Goal: Transaction & Acquisition: Purchase product/service

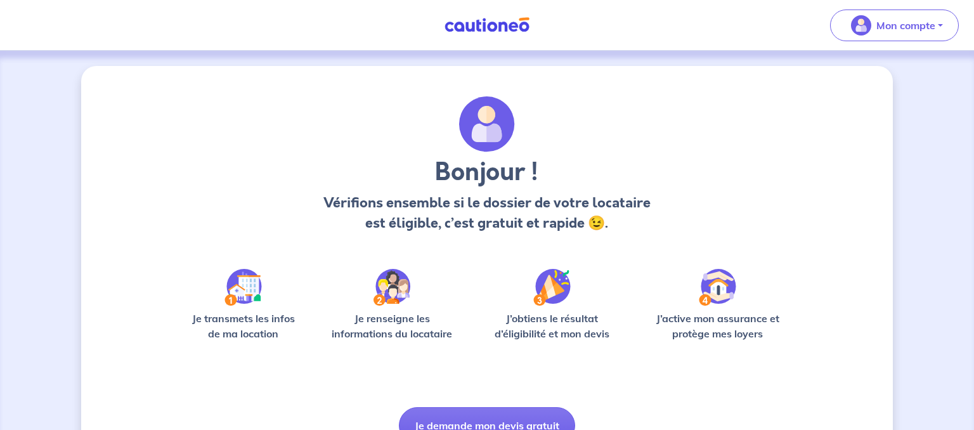
scroll to position [65, 0]
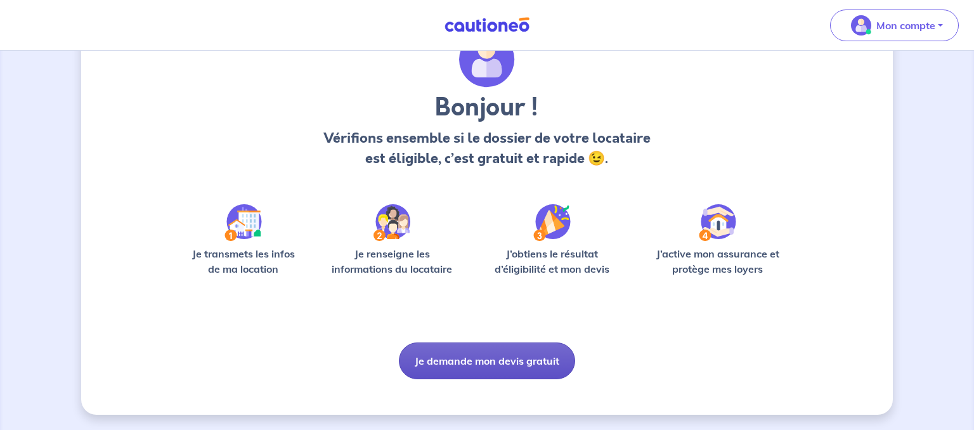
click at [495, 352] on button "Je demande mon devis gratuit" at bounding box center [487, 361] width 176 height 37
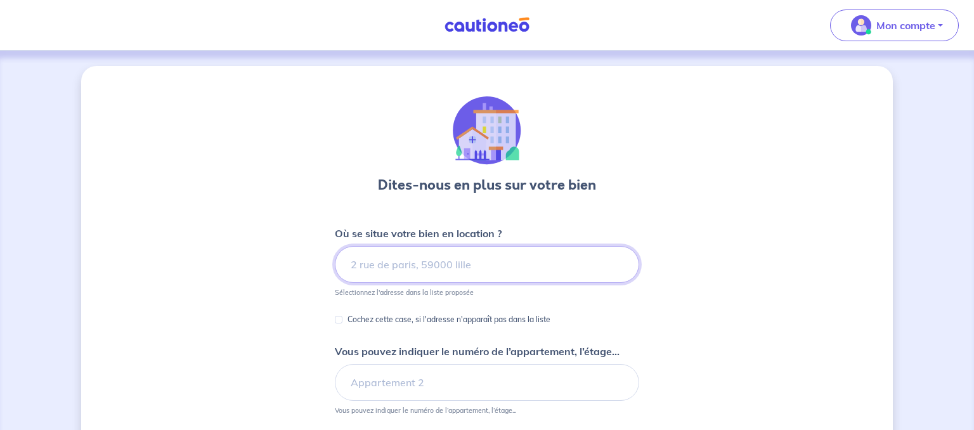
click at [467, 266] on input at bounding box center [487, 264] width 304 height 37
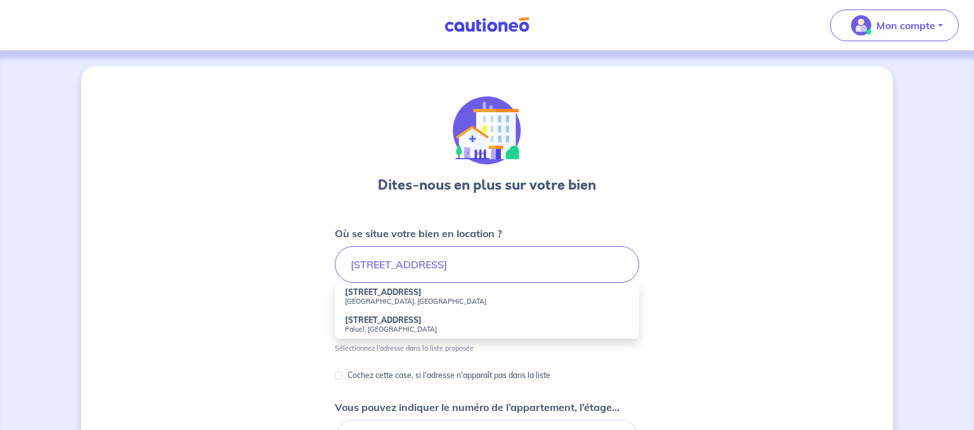
click at [430, 297] on small "Amiens, France" at bounding box center [487, 301] width 284 height 9
type input "19 Allée le Chevalier appt 118, Amiens, France"
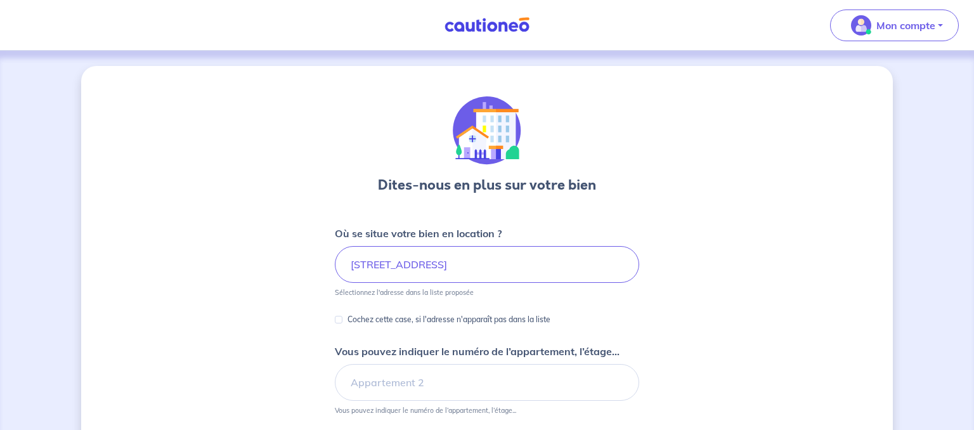
scroll to position [170, 0]
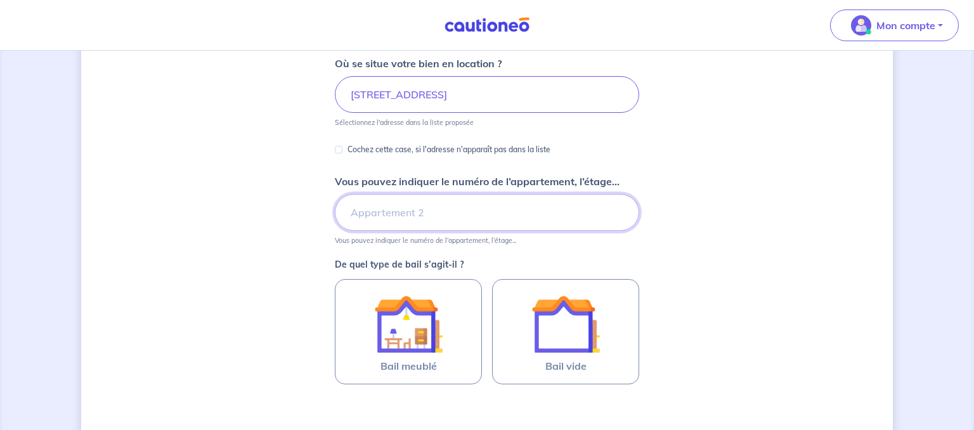
click at [515, 207] on input "Vous pouvez indiquer le numéro de l’appartement, l’étage..." at bounding box center [487, 212] width 304 height 37
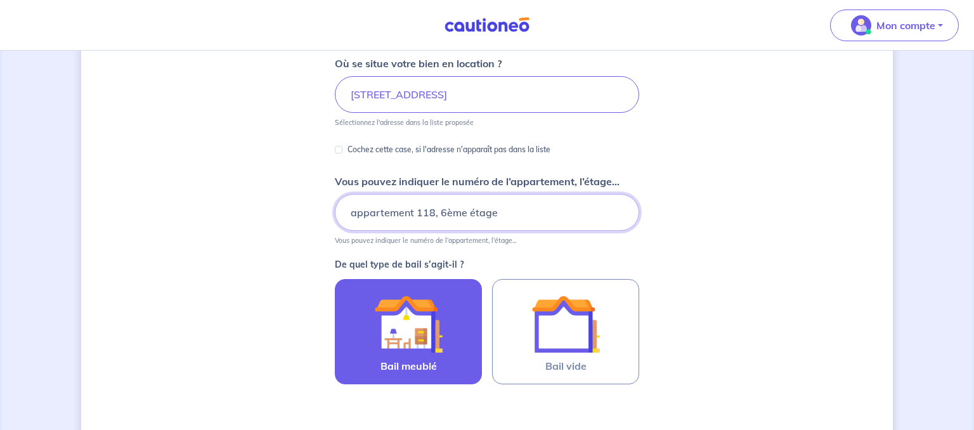
type input "appartement 118, 6ème étage"
click at [429, 309] on img at bounding box center [408, 324] width 69 height 69
click at [0, 0] on input "Bail meublé" at bounding box center [0, 0] width 0 height 0
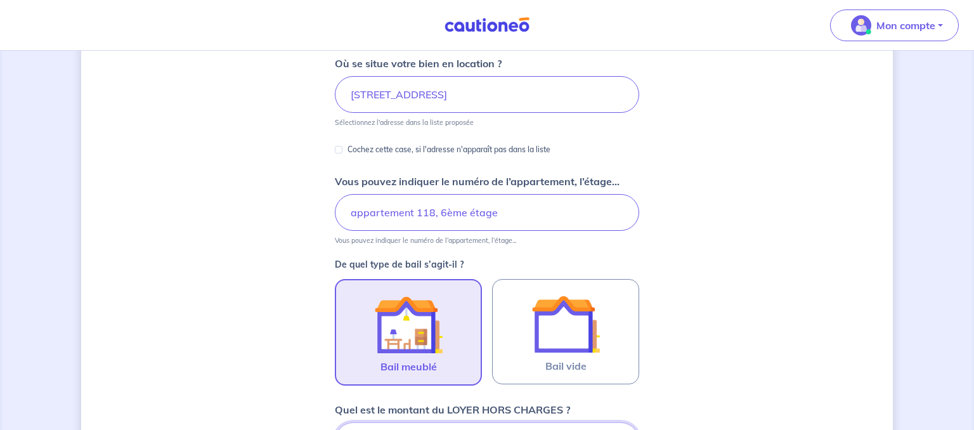
scroll to position [395, 0]
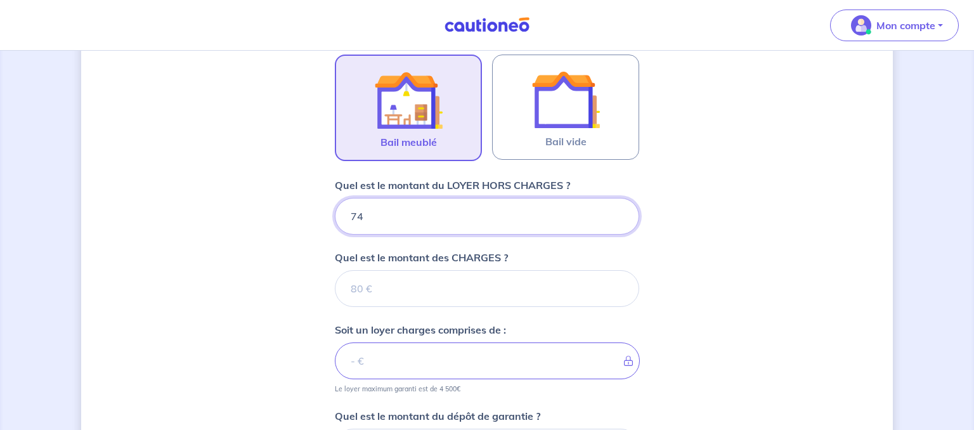
type input "746"
click at [377, 285] on input "Quel est le montant des CHARGES ?" at bounding box center [487, 288] width 304 height 37
type input "16"
type input "762"
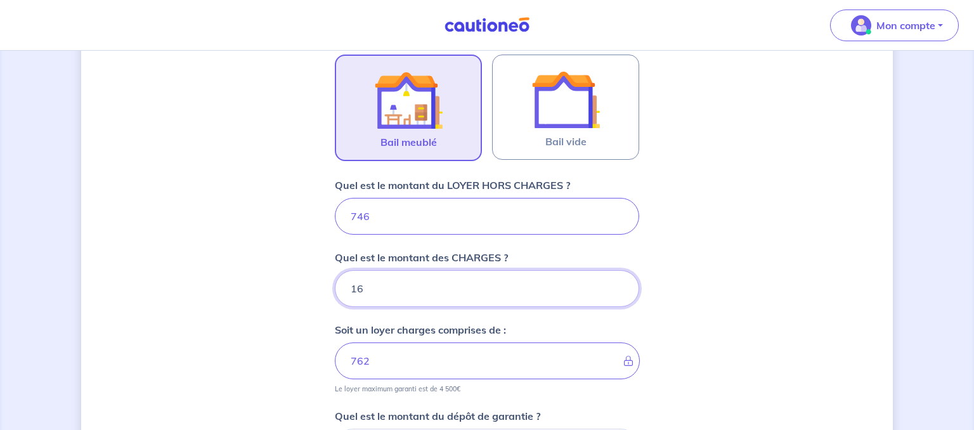
type input "164"
type input "910"
type input "164"
click at [422, 223] on input "746" at bounding box center [487, 216] width 304 height 37
type input "736"
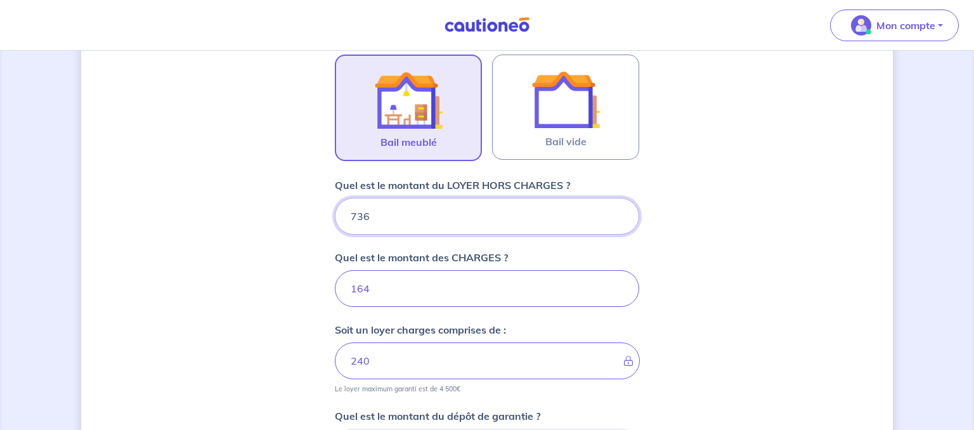
type input "900"
type input "736"
click at [432, 299] on input "164" at bounding box center [487, 288] width 304 height 37
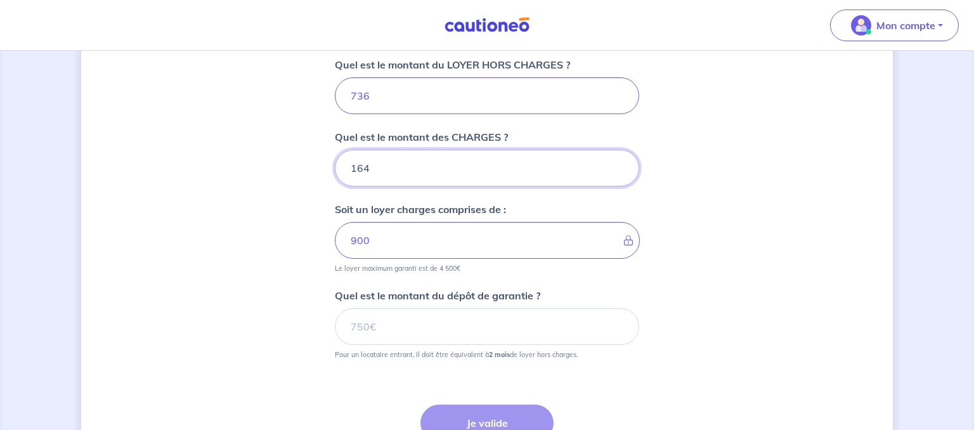
scroll to position [520, 0]
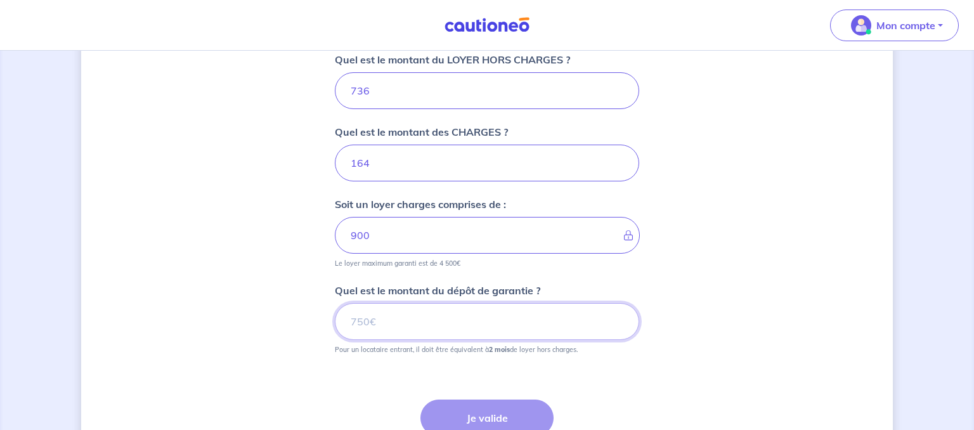
click at [499, 309] on input "Quel est le montant du dépôt de garantie ?" at bounding box center [487, 321] width 304 height 37
type input "1472"
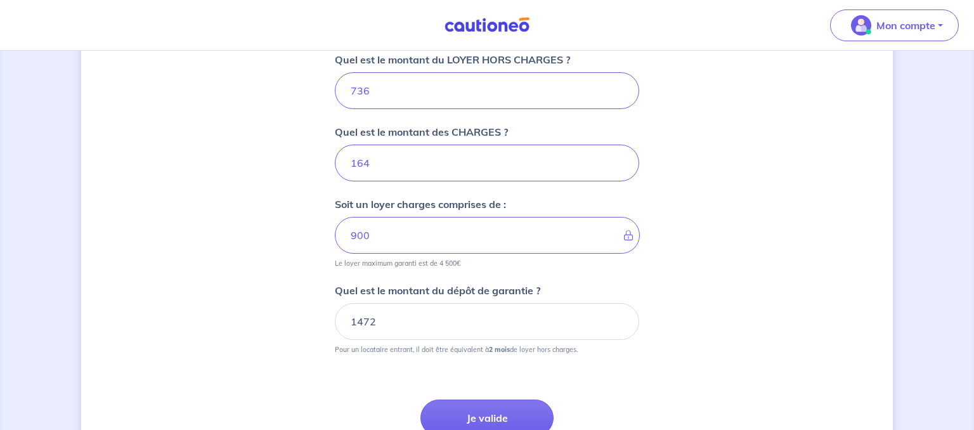
click at [721, 306] on div "Dites-nous en plus sur votre bien Où se situe votre bien en location ? 19 Allée…" at bounding box center [487, 37] width 812 height 983
click at [484, 417] on button "Je valide" at bounding box center [487, 418] width 133 height 37
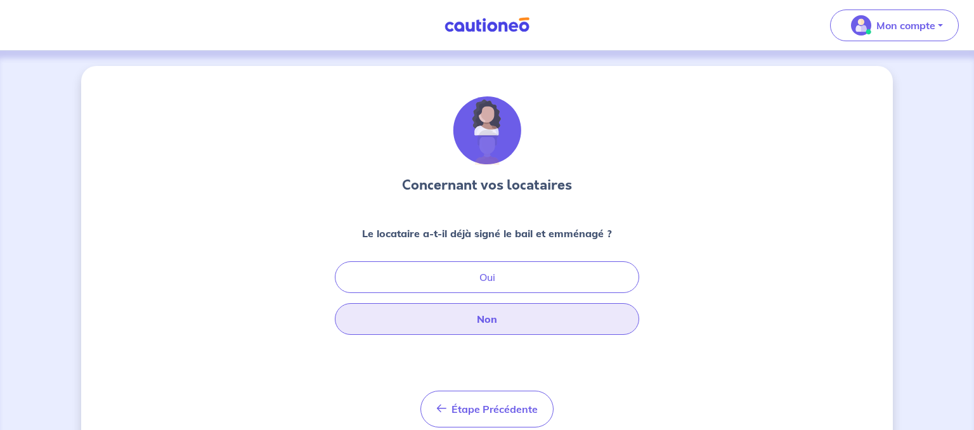
click at [450, 330] on button "Non" at bounding box center [487, 319] width 304 height 32
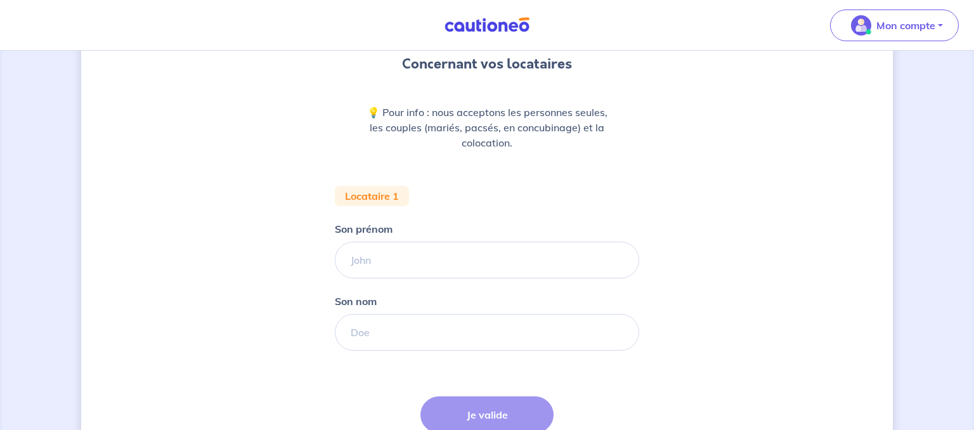
scroll to position [171, 0]
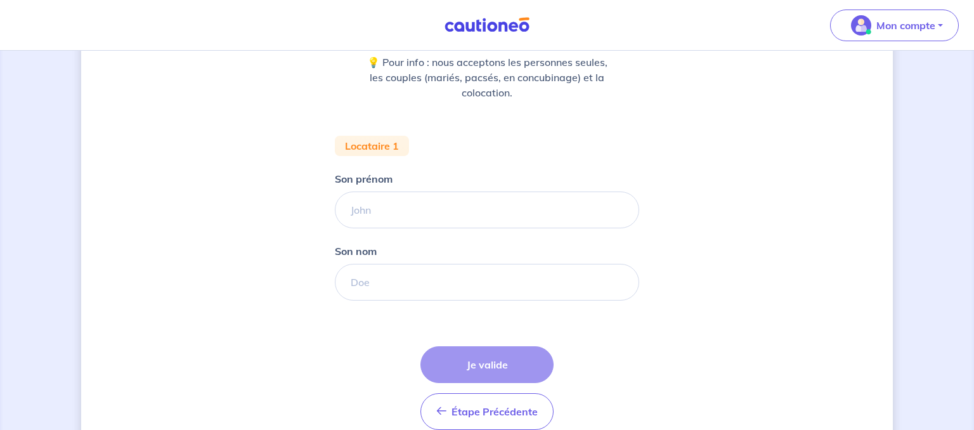
click at [497, 230] on form "Locataire 1 Son prénom Son nom Étape Précédente Précédent Je valide Je valide" at bounding box center [487, 288] width 304 height 304
click at [499, 214] on input "Son prénom" at bounding box center [487, 210] width 304 height 37
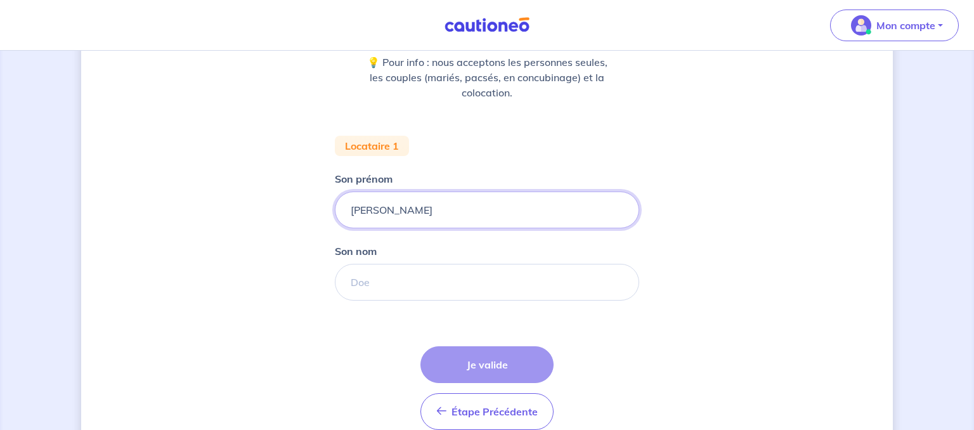
type input "Juliette"
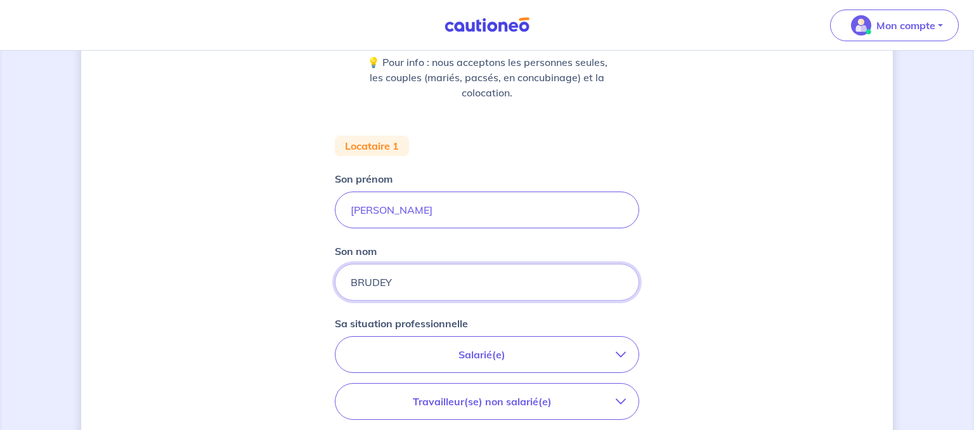
scroll to position [302, 0]
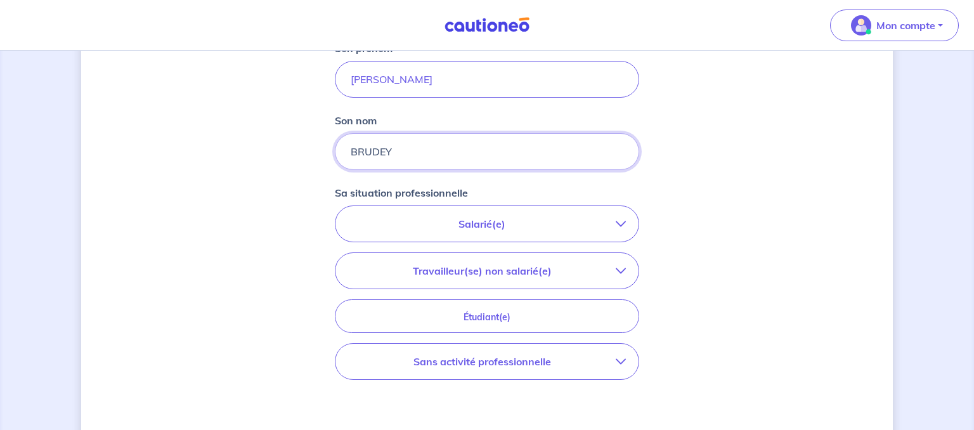
type input "BRUDEY"
click at [511, 219] on p "Salarié(e)" at bounding box center [482, 223] width 268 height 15
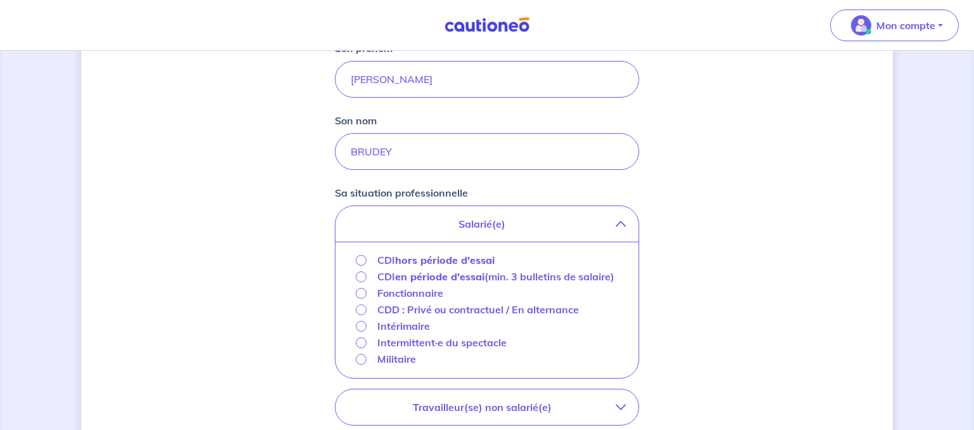
click at [405, 263] on strong "hors période d'essai" at bounding box center [445, 260] width 100 height 13
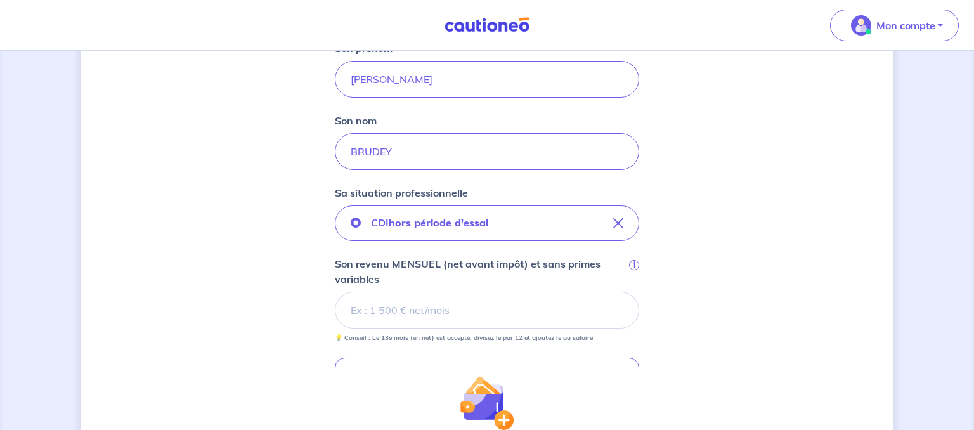
click at [516, 320] on input "Son revenu MENSUEL (net avant impôt) et sans primes variables i" at bounding box center [487, 310] width 304 height 37
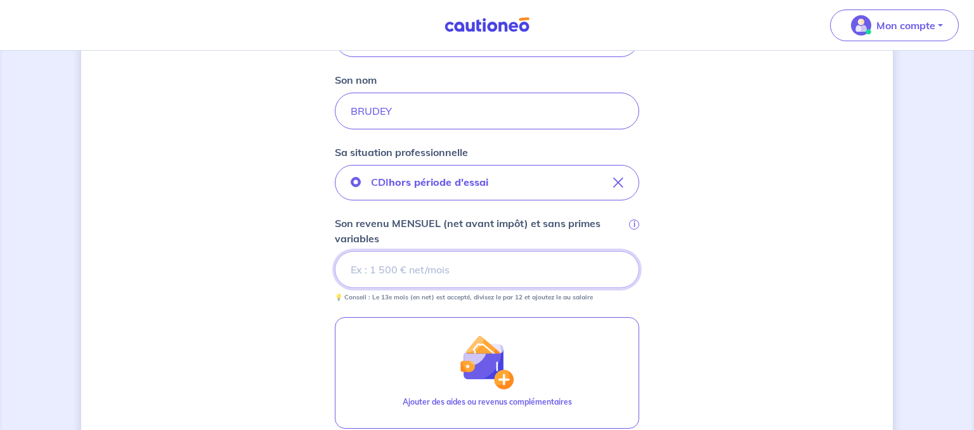
scroll to position [341, 0]
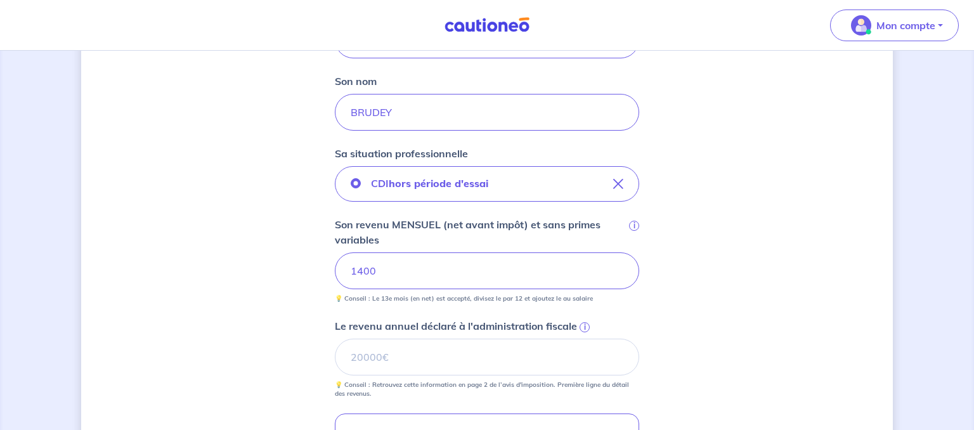
click at [584, 327] on span "i" at bounding box center [585, 327] width 10 height 10
click at [584, 339] on input "Le revenu annuel déclaré à l'administration fiscale i" at bounding box center [487, 357] width 304 height 37
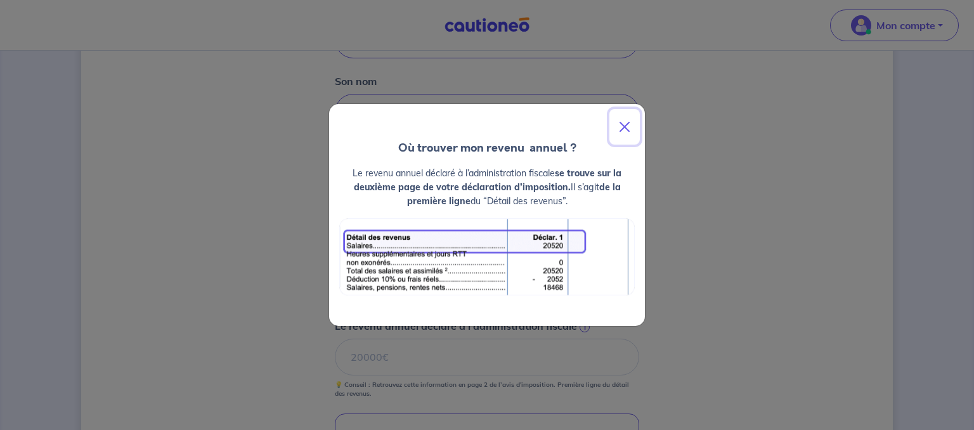
click at [623, 128] on button "Close" at bounding box center [625, 127] width 30 height 36
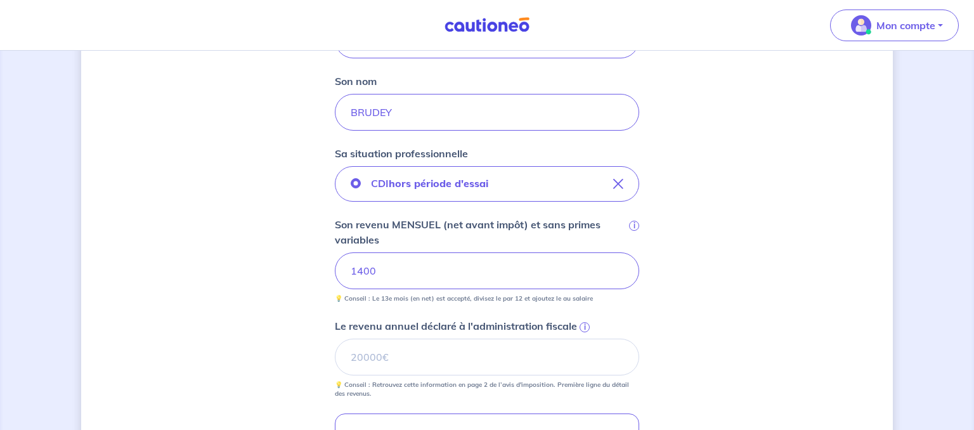
click at [581, 324] on span "i" at bounding box center [585, 327] width 10 height 10
click at [581, 339] on input "Le revenu annuel déclaré à l'administration fiscale i" at bounding box center [487, 357] width 304 height 37
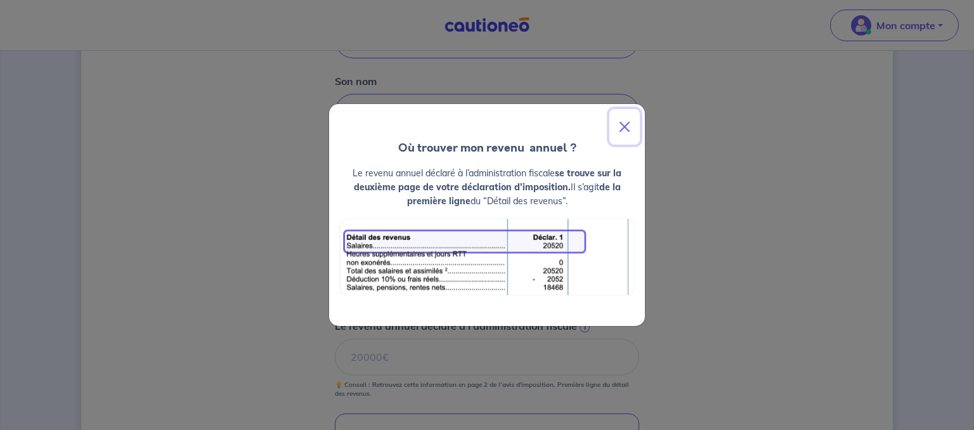
click at [627, 127] on button "Close" at bounding box center [625, 127] width 30 height 36
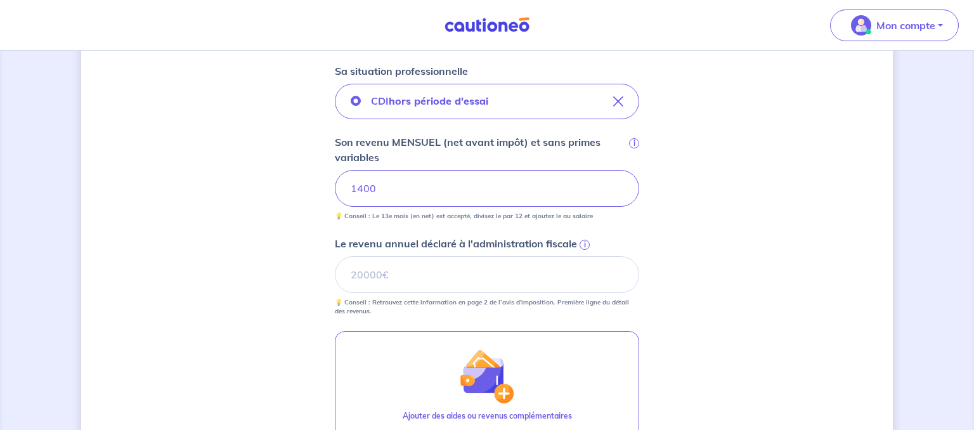
scroll to position [434, 0]
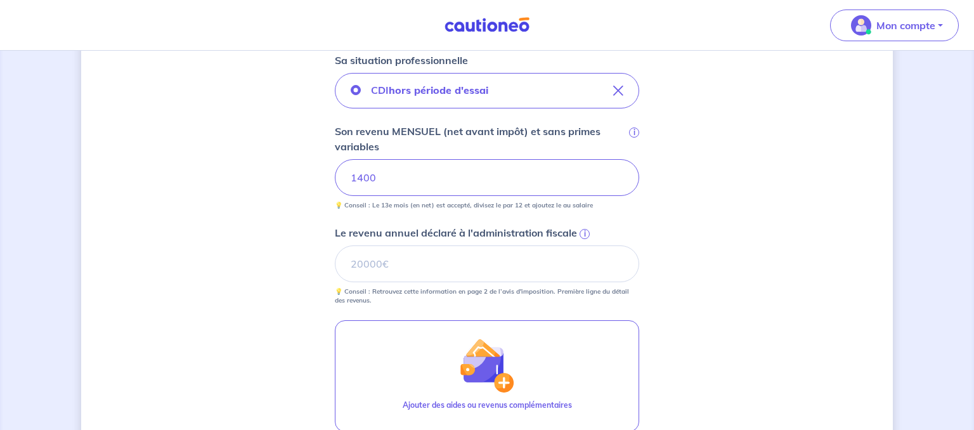
click at [583, 232] on span "i" at bounding box center [585, 234] width 10 height 10
click at [583, 245] on input "Le revenu annuel déclaré à l'administration fiscale i" at bounding box center [487, 263] width 304 height 37
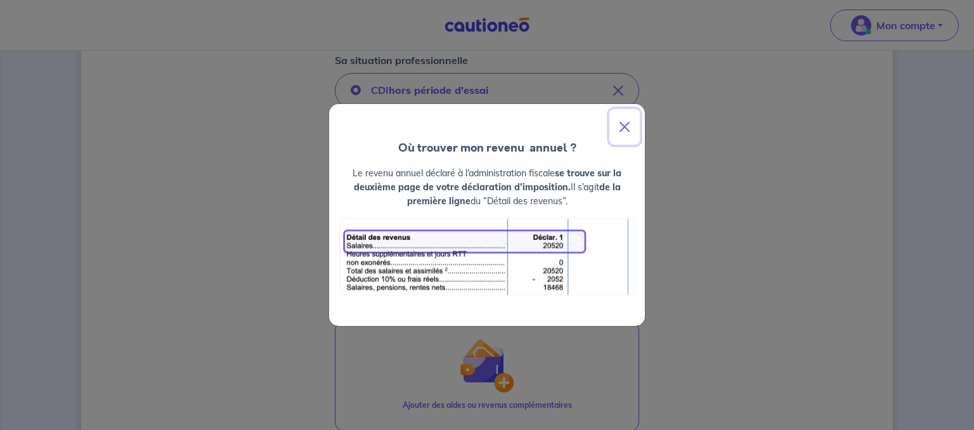
click at [621, 114] on button "Close" at bounding box center [625, 127] width 30 height 36
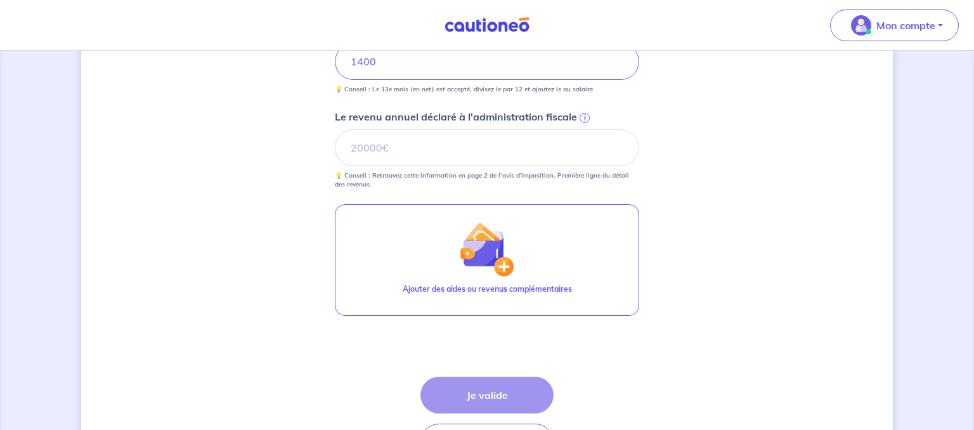
scroll to position [544, 0]
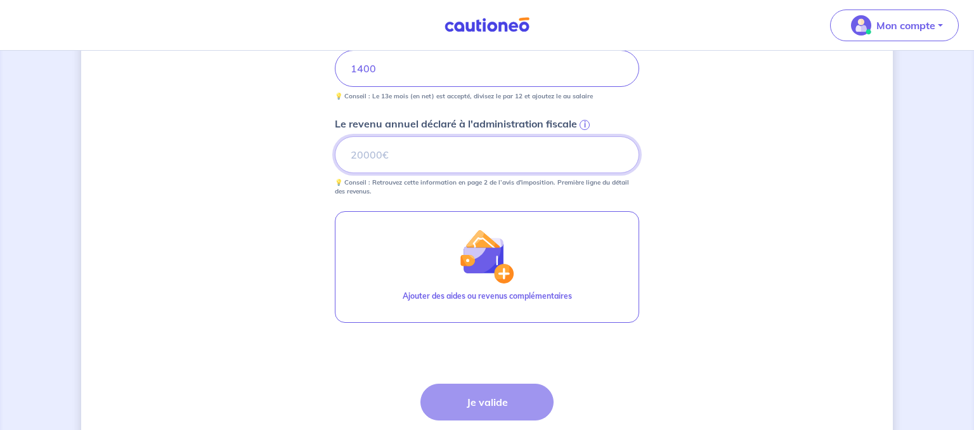
click at [495, 165] on input "Le revenu annuel déclaré à l'administration fiscale i" at bounding box center [487, 154] width 304 height 37
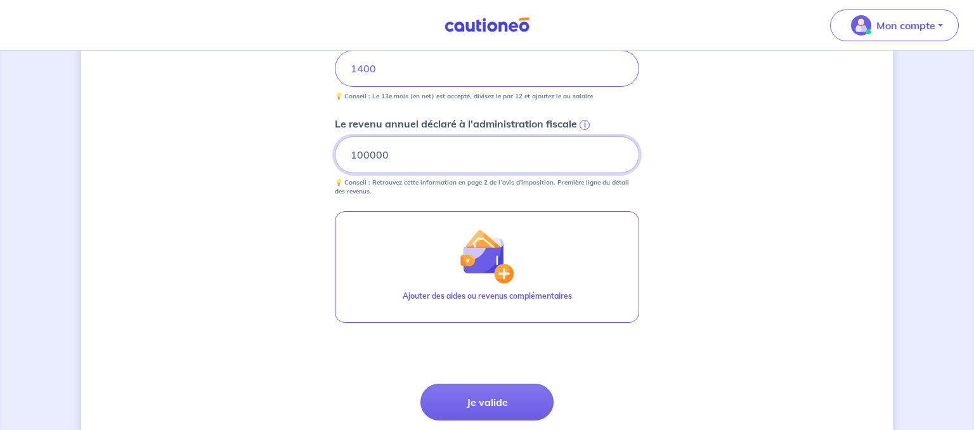
type input "100000"
click at [312, 369] on div "Concernant vos locataires 💡 Pour info : nous acceptons les personnes seules, le…" at bounding box center [487, 17] width 812 height 991
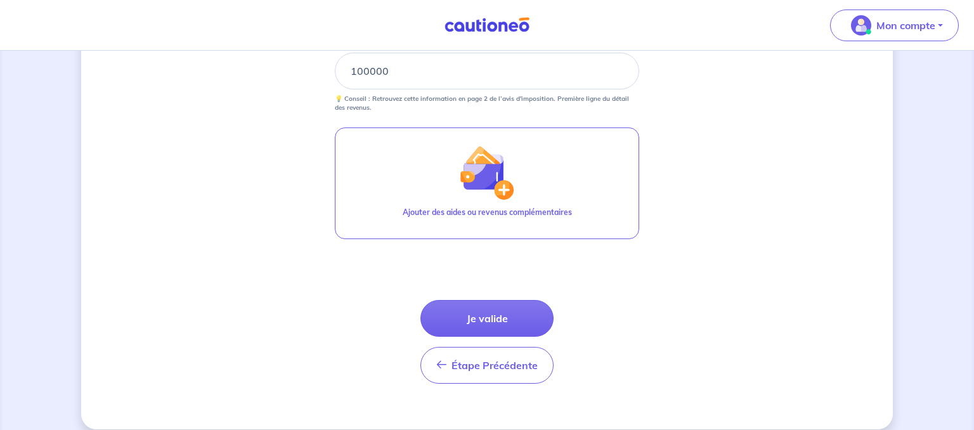
scroll to position [640, 0]
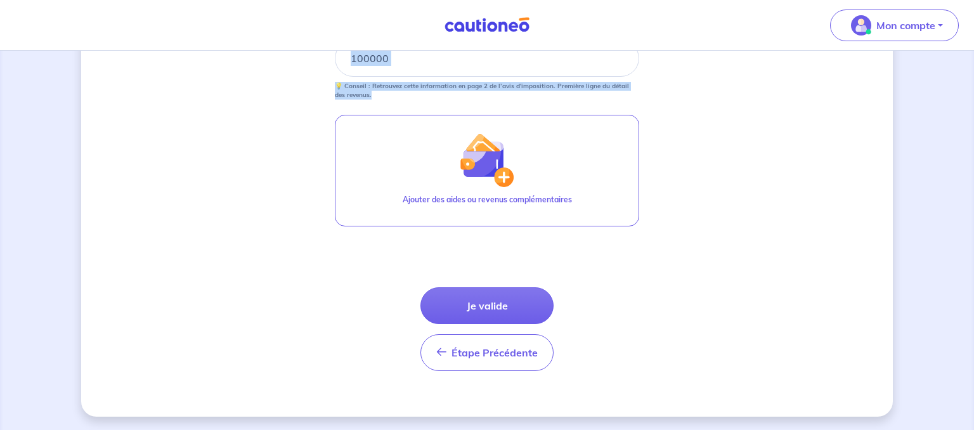
drag, startPoint x: 950, startPoint y: 323, endPoint x: 911, endPoint y: 162, distance: 166.5
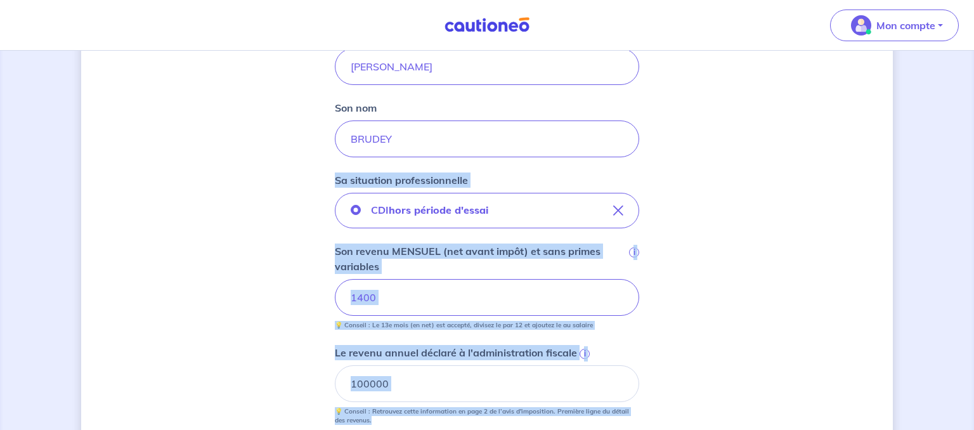
scroll to position [393, 0]
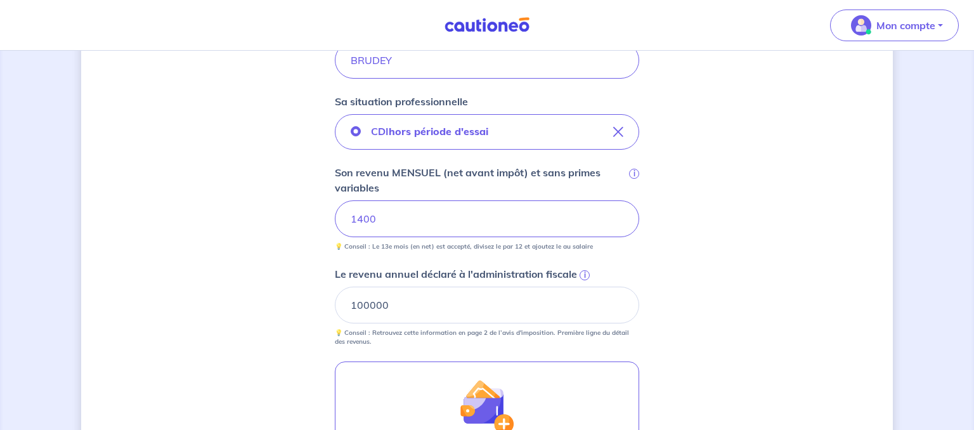
click at [584, 272] on span "i" at bounding box center [585, 275] width 10 height 10
click at [584, 287] on input "100000" at bounding box center [487, 305] width 304 height 37
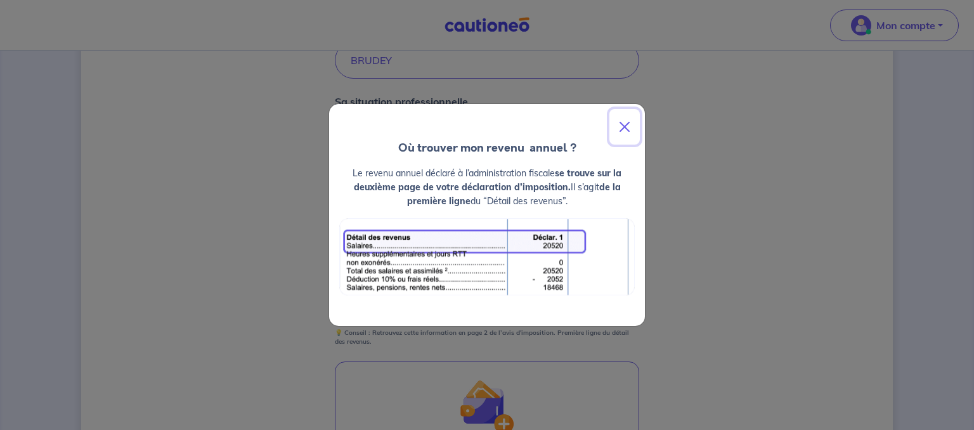
click at [625, 130] on button "Close" at bounding box center [625, 127] width 30 height 36
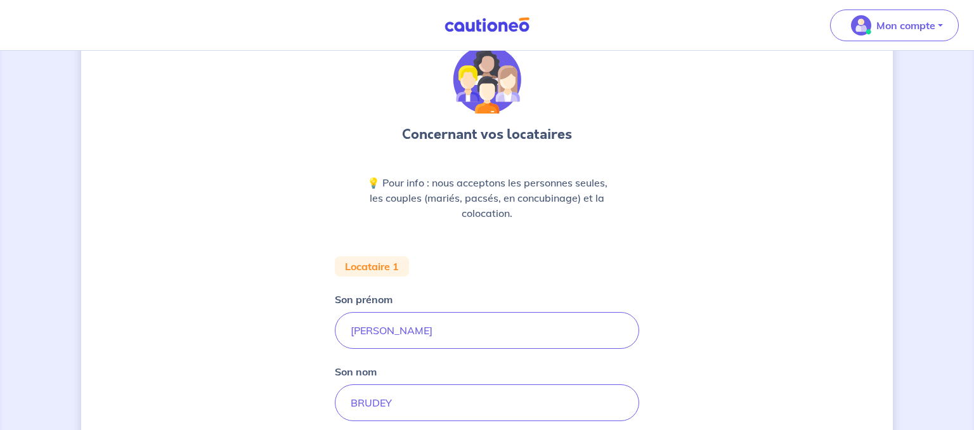
scroll to position [0, 0]
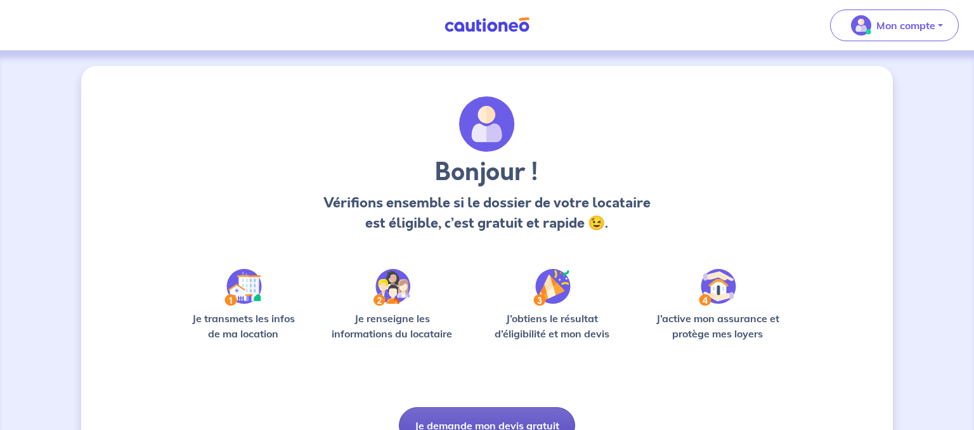
click at [455, 426] on button "Je demande mon devis gratuit" at bounding box center [487, 425] width 176 height 37
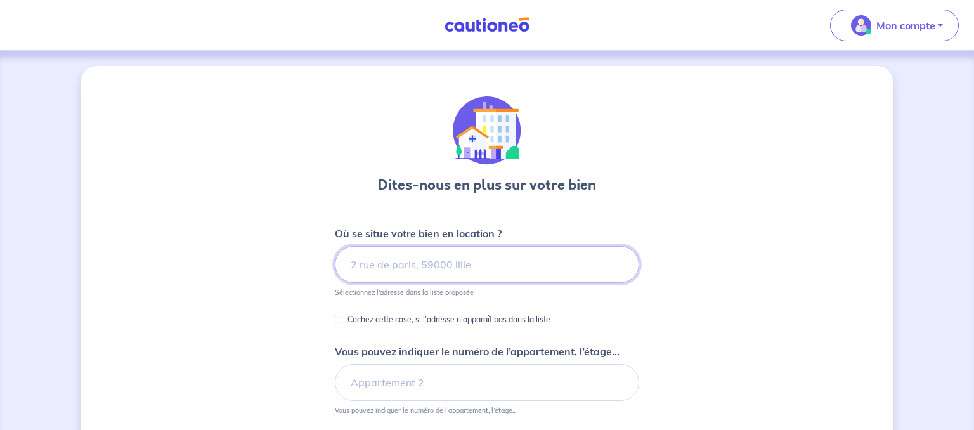
click at [466, 266] on input at bounding box center [487, 264] width 304 height 37
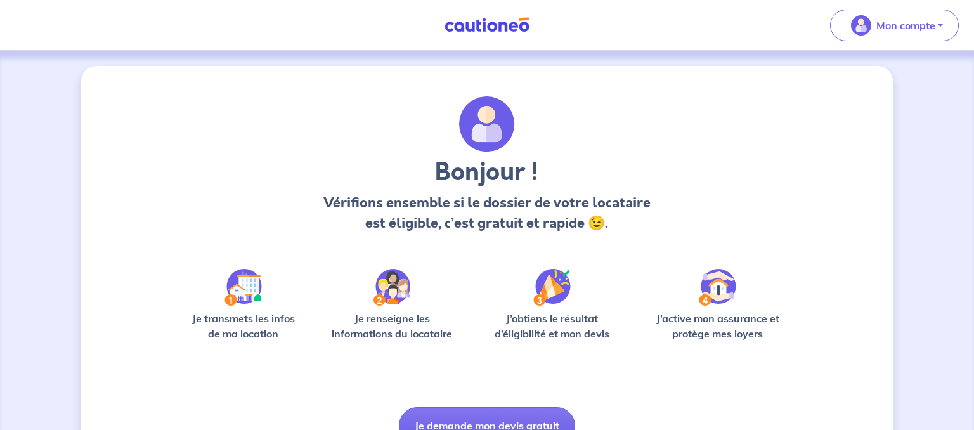
scroll to position [64, 0]
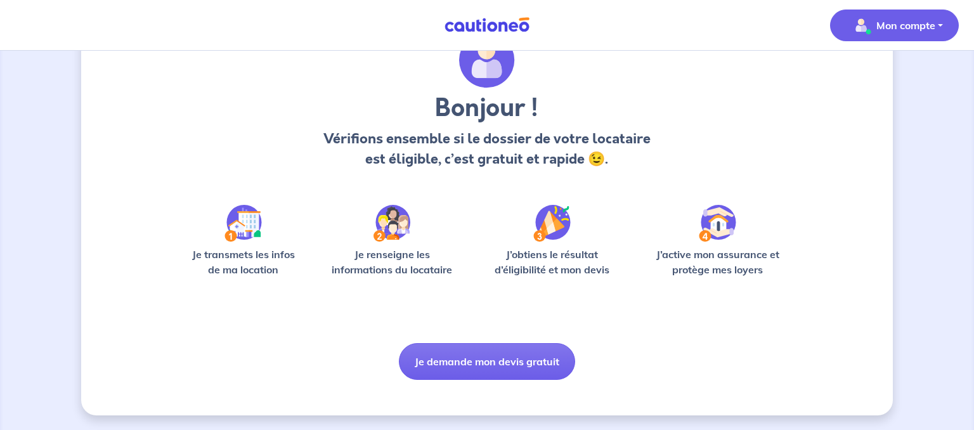
click at [911, 34] on span "Mon compte" at bounding box center [890, 25] width 89 height 20
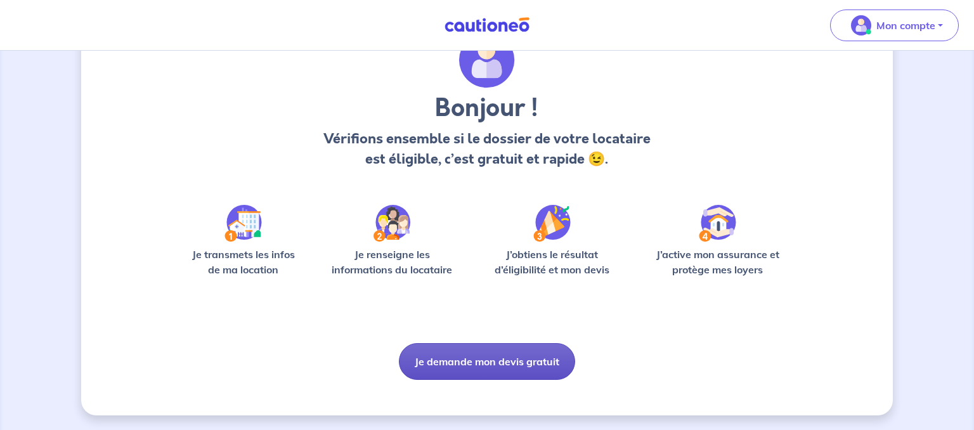
click at [490, 356] on button "Je demande mon devis gratuit" at bounding box center [487, 361] width 176 height 37
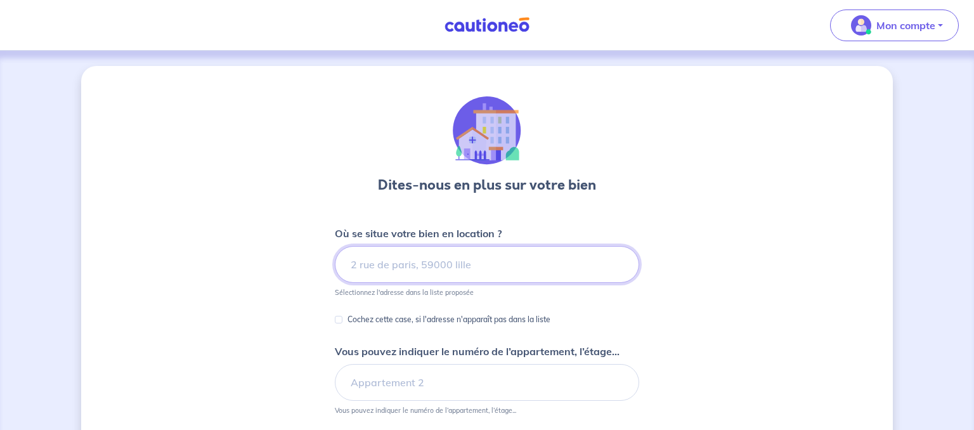
click at [420, 262] on input at bounding box center [487, 264] width 304 height 37
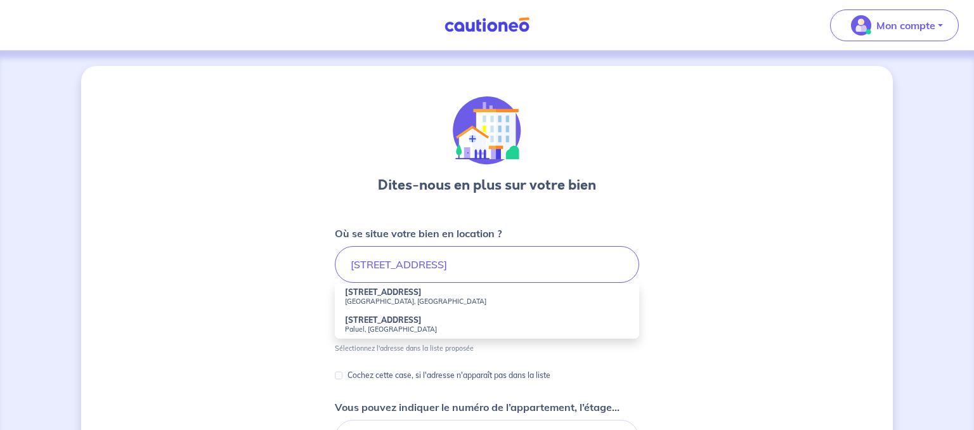
click at [372, 296] on strong "19 Allée le Chevalier appt 118" at bounding box center [383, 292] width 77 height 10
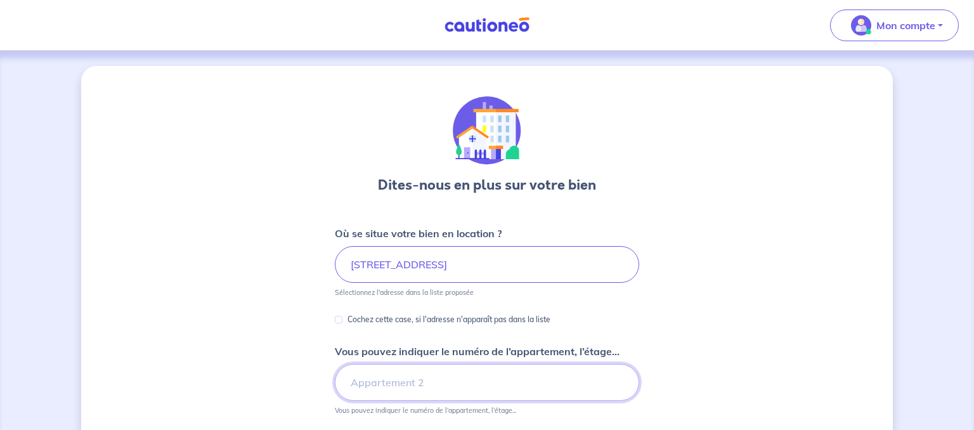
click at [452, 383] on input "Vous pouvez indiquer le numéro de l’appartement, l’étage..." at bounding box center [487, 382] width 304 height 37
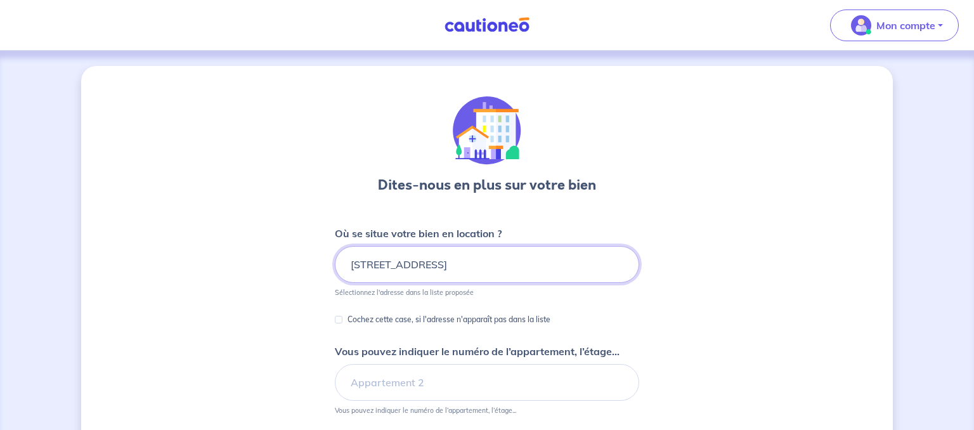
click at [494, 263] on input "19 Allée le Chevalier appt 118, Amiens, France" at bounding box center [487, 264] width 304 height 37
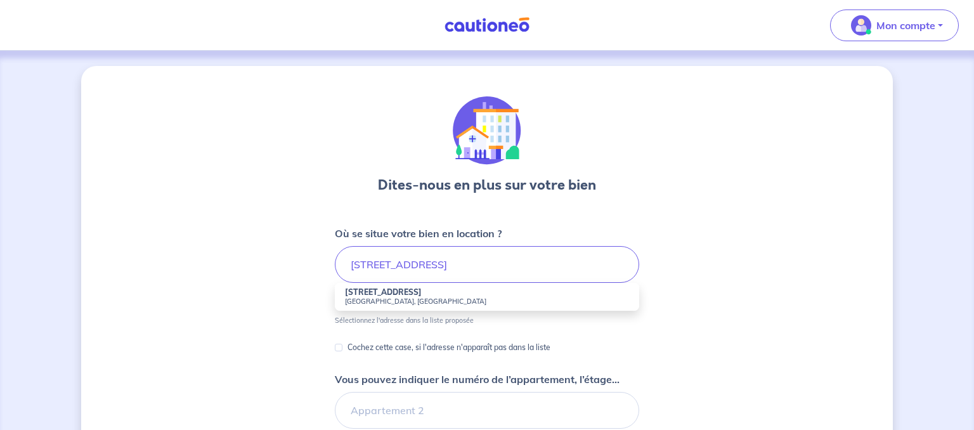
click at [411, 294] on strong "19 Allée le Chevalier" at bounding box center [383, 292] width 77 height 10
type input "19 Allée le Chevalier, Amiens, France"
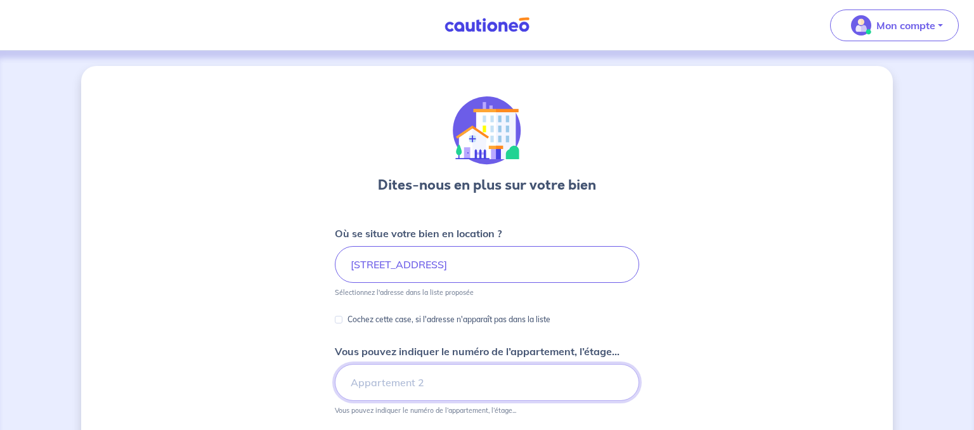
click at [414, 383] on input "Vous pouvez indiquer le numéro de l’appartement, l’étage..." at bounding box center [487, 382] width 304 height 37
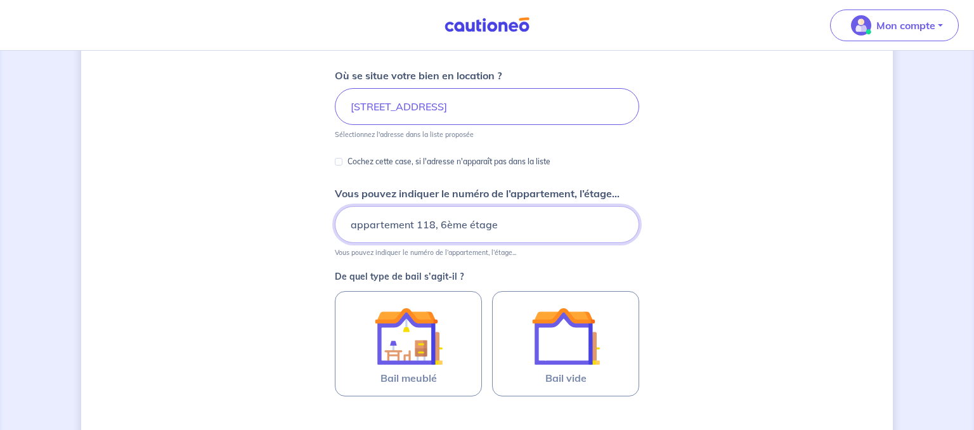
scroll to position [259, 0]
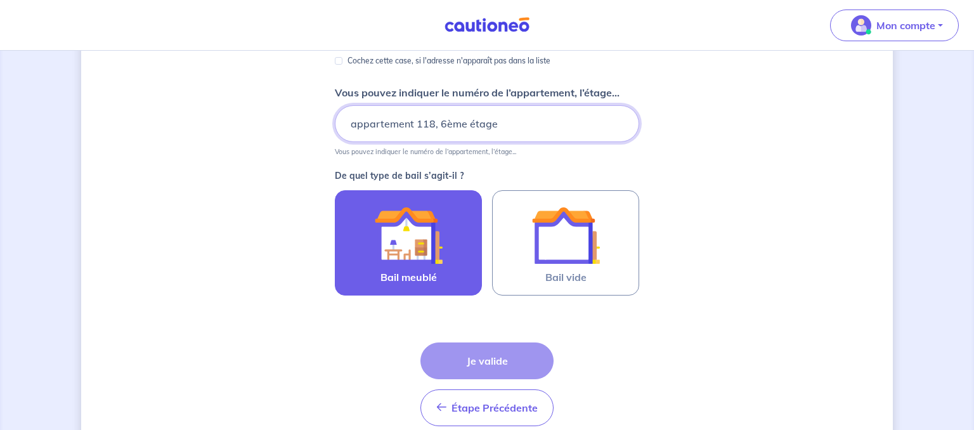
type input "appartement 118, 6ème étage"
click at [399, 259] on img at bounding box center [408, 235] width 69 height 69
click at [0, 0] on input "Bail meublé" at bounding box center [0, 0] width 0 height 0
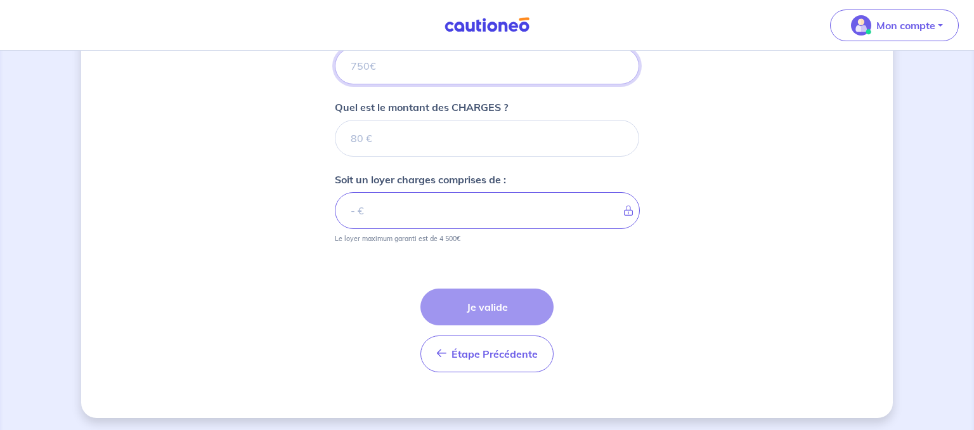
scroll to position [545, 0]
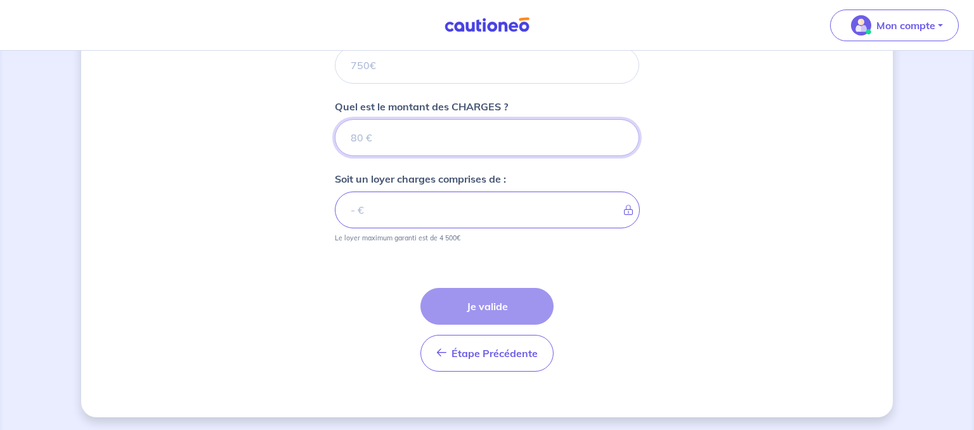
click at [407, 149] on input "Quel est le montant des CHARGES ?" at bounding box center [487, 137] width 304 height 37
type input "146"
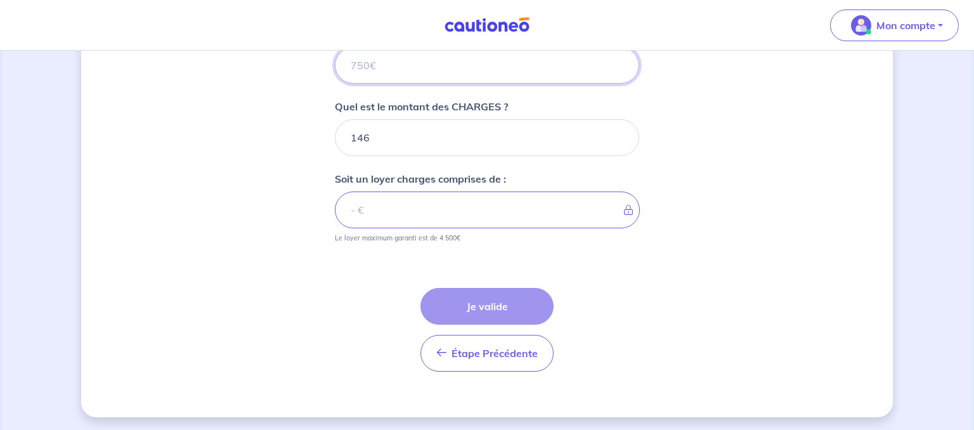
click at [377, 60] on input "Quel est le montant du LOYER HORS CHARGES ?" at bounding box center [487, 65] width 304 height 37
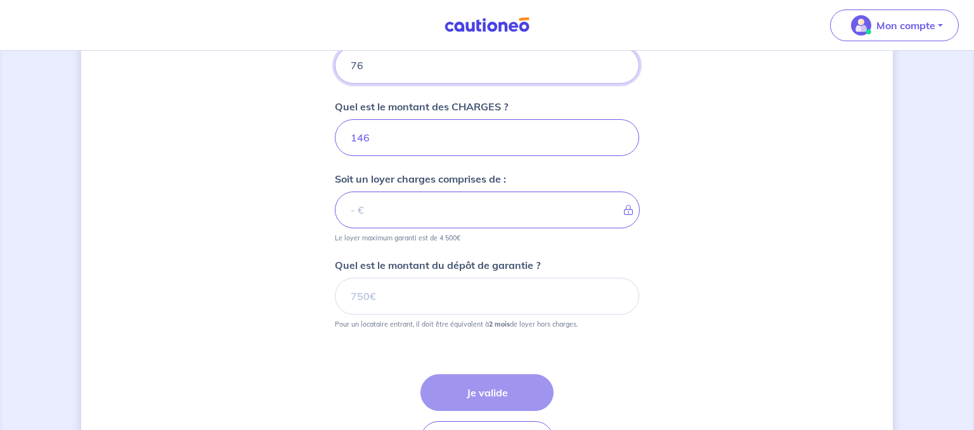
type input "764"
type input "910"
click at [301, 176] on div "Dites-nous en plus sur votre bien Où se situe votre bien en location ? 19 Allée…" at bounding box center [487, 11] width 812 height 983
click at [391, 68] on input "764" at bounding box center [487, 65] width 304 height 37
type input "754"
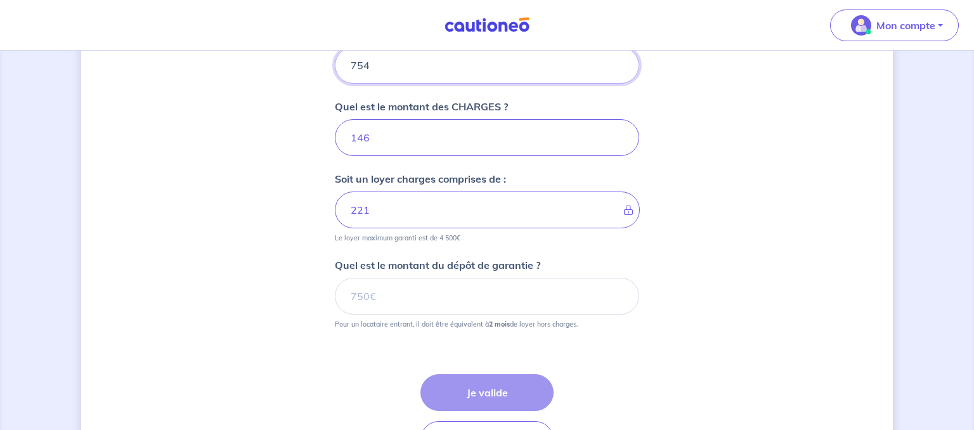
type input "900"
click at [292, 138] on div "Dites-nous en plus sur votre bien Où se situe votre bien en location ? 19 Allée…" at bounding box center [487, 11] width 812 height 983
drag, startPoint x: 393, startPoint y: 72, endPoint x: 277, endPoint y: 54, distance: 117.5
click at [335, 54] on input "754" at bounding box center [487, 65] width 304 height 37
type input "714"
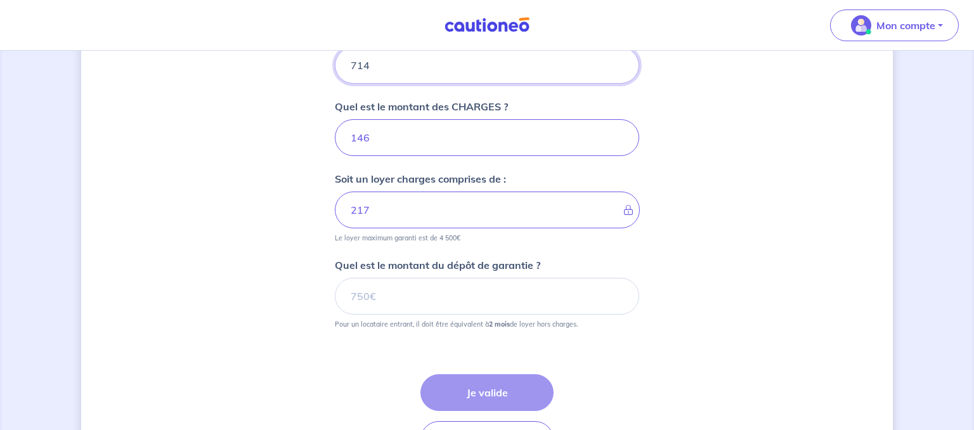
type input "860"
type input "714"
drag, startPoint x: 408, startPoint y: 138, endPoint x: 235, endPoint y: 100, distance: 178.1
click at [335, 119] on input "146" at bounding box center [487, 137] width 304 height 37
type input "186"
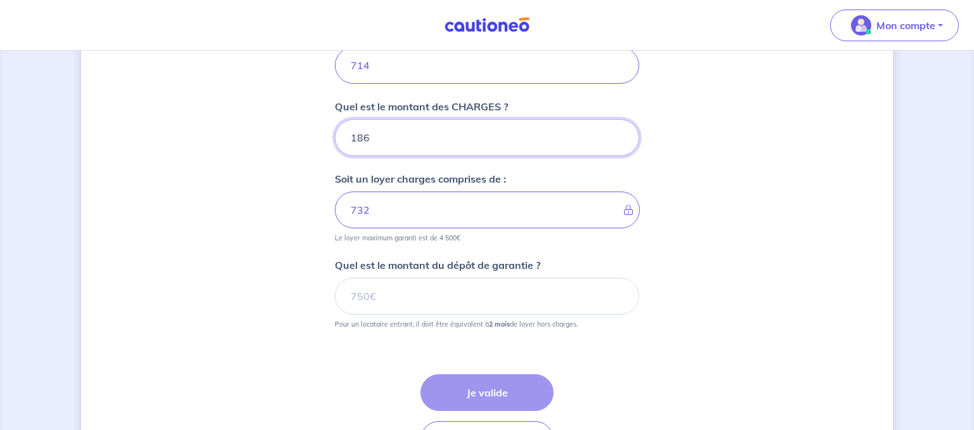
type input "900"
type input "186"
click at [406, 285] on input "Quel est le montant du dépôt de garantie ?" at bounding box center [487, 296] width 304 height 37
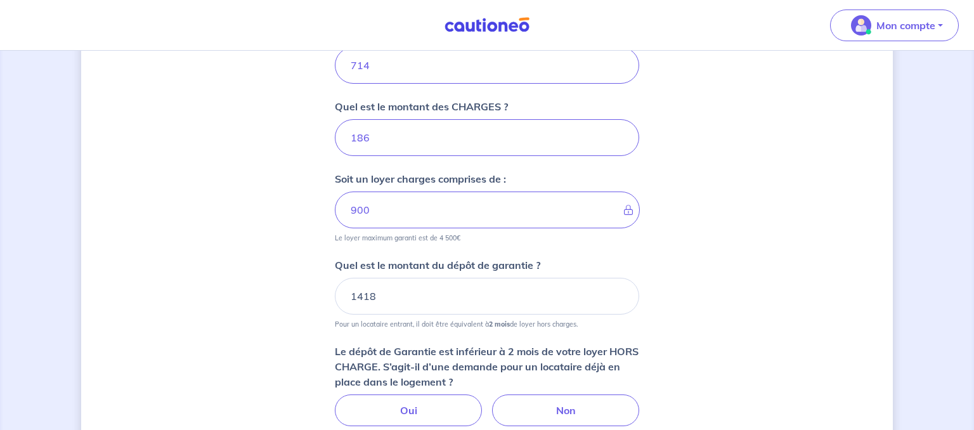
click at [199, 295] on div "Dites-nous en plus sur votre bien Où se situe votre bien en location ? 19 Allée…" at bounding box center [487, 60] width 812 height 1081
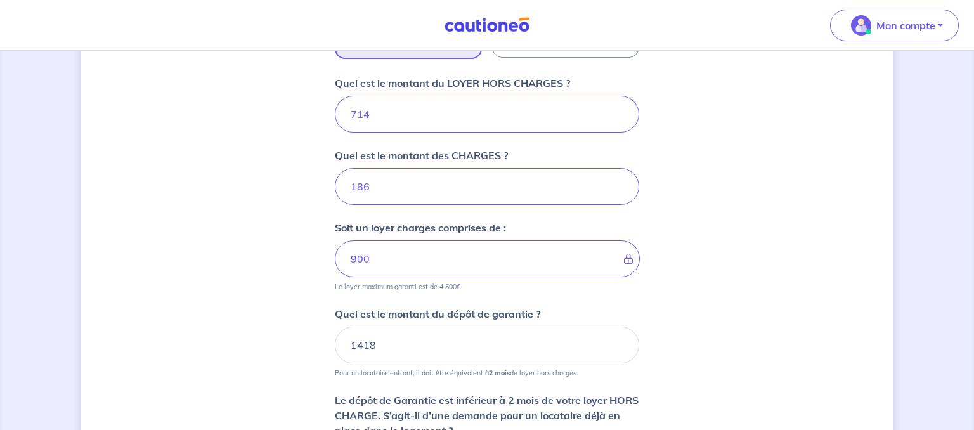
scroll to position [500, 0]
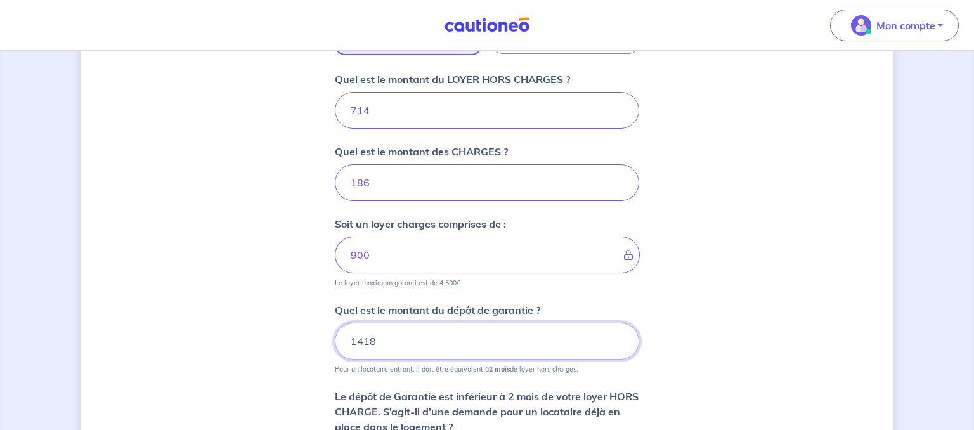
drag, startPoint x: 379, startPoint y: 341, endPoint x: 259, endPoint y: 308, distance: 124.8
click at [335, 323] on input "1418" at bounding box center [487, 341] width 304 height 37
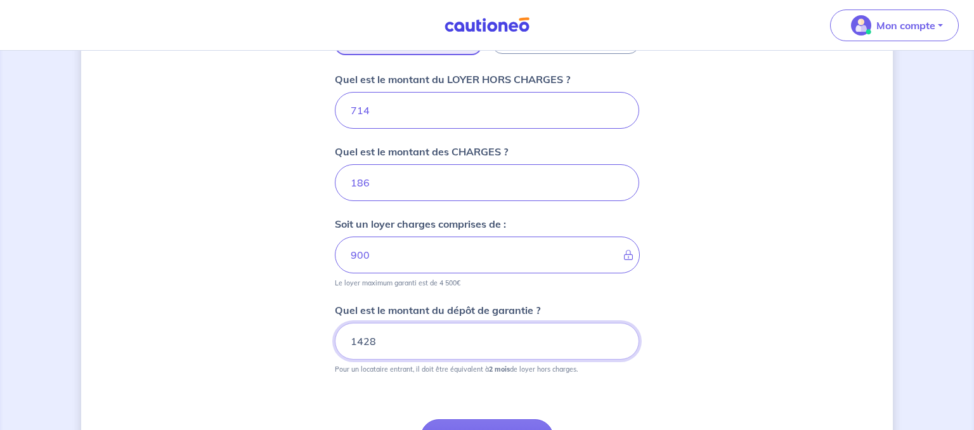
scroll to position [632, 0]
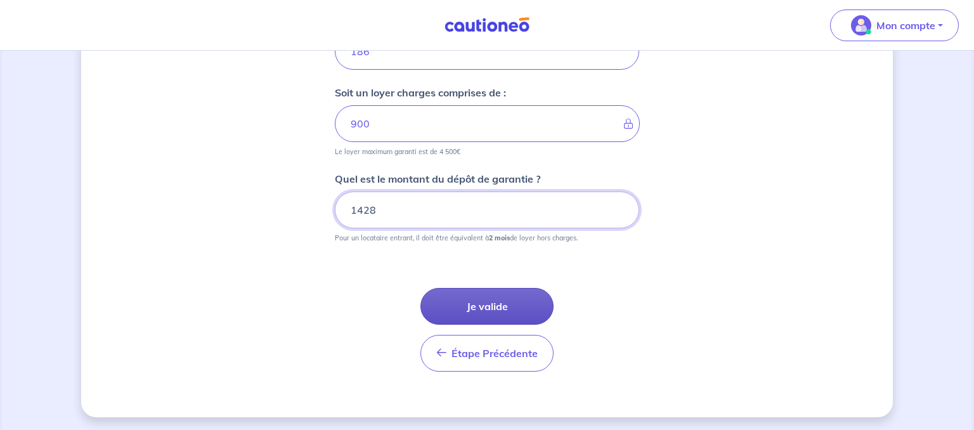
type input "1428"
click at [483, 299] on button "Je valide" at bounding box center [487, 306] width 133 height 37
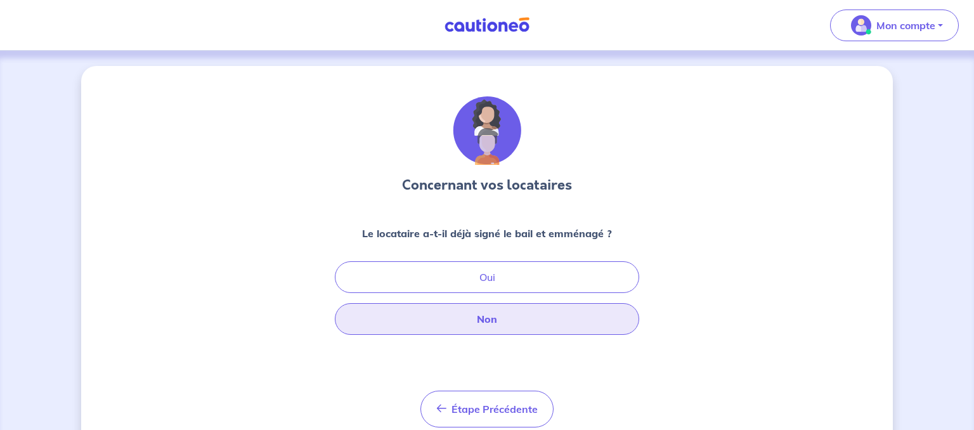
click at [482, 317] on button "Non" at bounding box center [487, 319] width 304 height 32
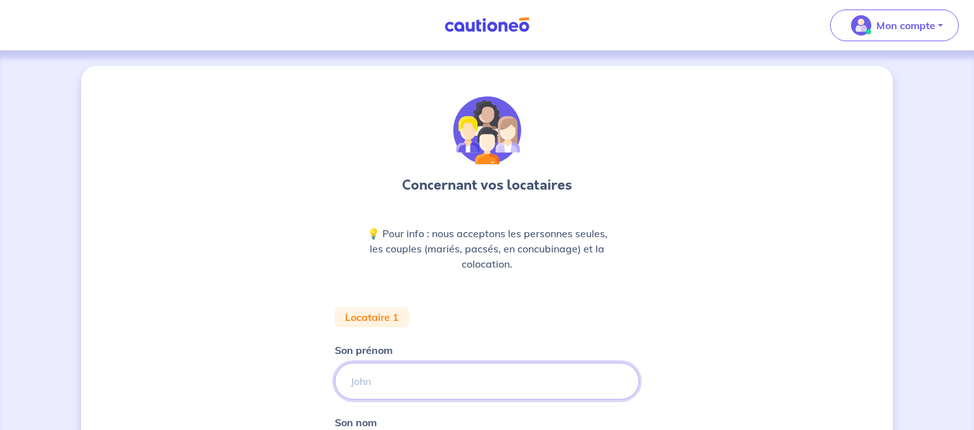
click at [391, 382] on input "Son prénom" at bounding box center [487, 381] width 304 height 37
type input "Juliette"
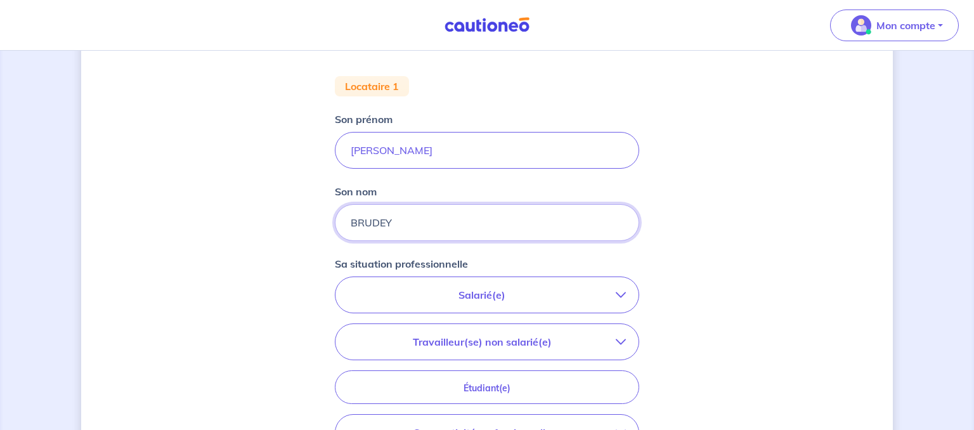
type input "BRUDEY"
click at [513, 291] on p "Salarié(e)" at bounding box center [482, 294] width 268 height 15
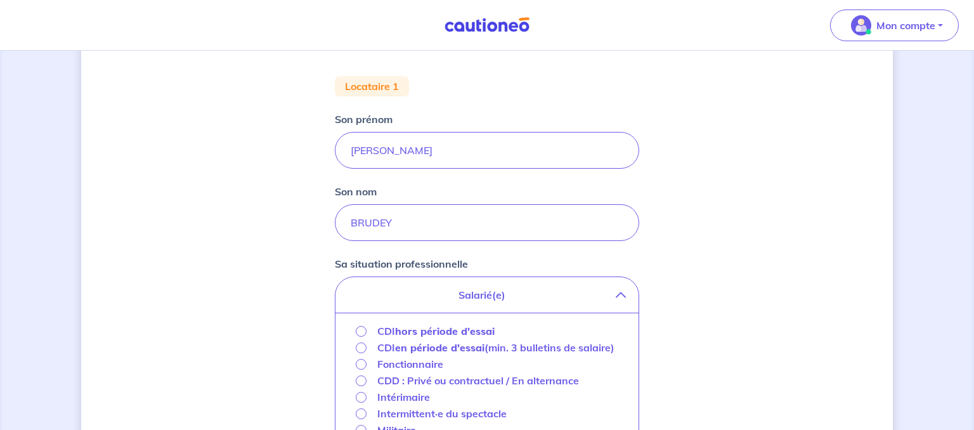
click at [422, 332] on strong "hors période d'essai" at bounding box center [445, 331] width 100 height 13
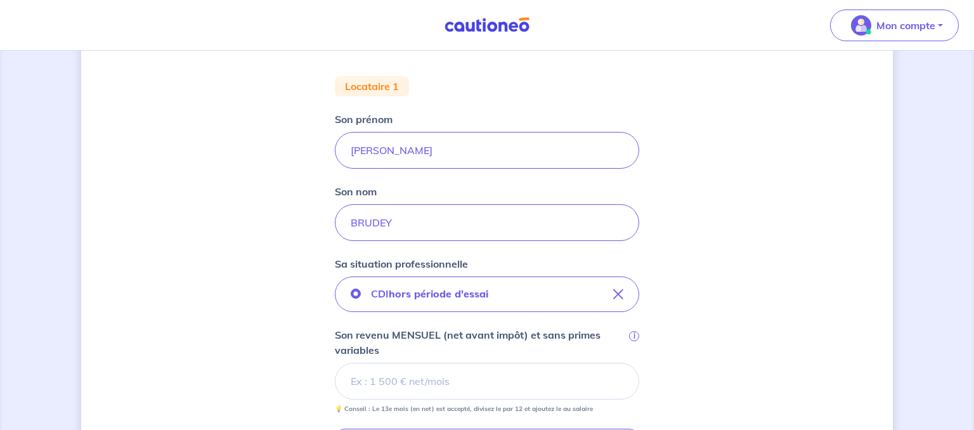
click at [458, 389] on input "Son revenu MENSUEL (net avant impôt) et sans primes variables i" at bounding box center [487, 381] width 304 height 37
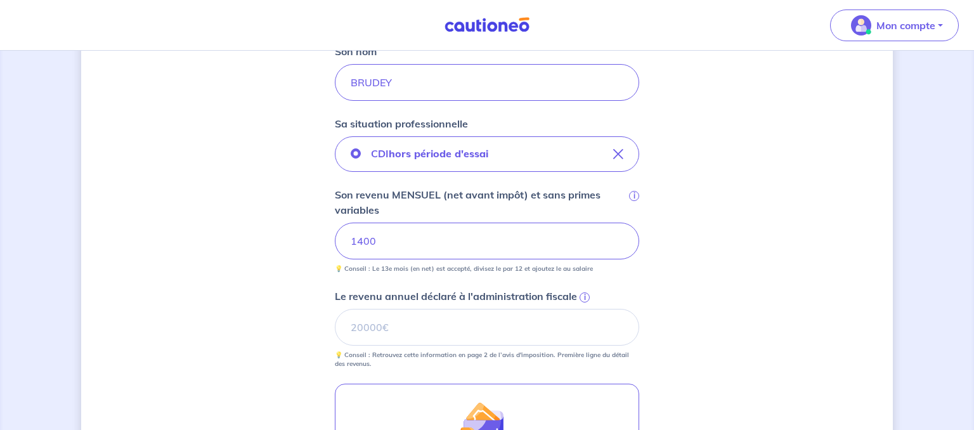
scroll to position [381, 0]
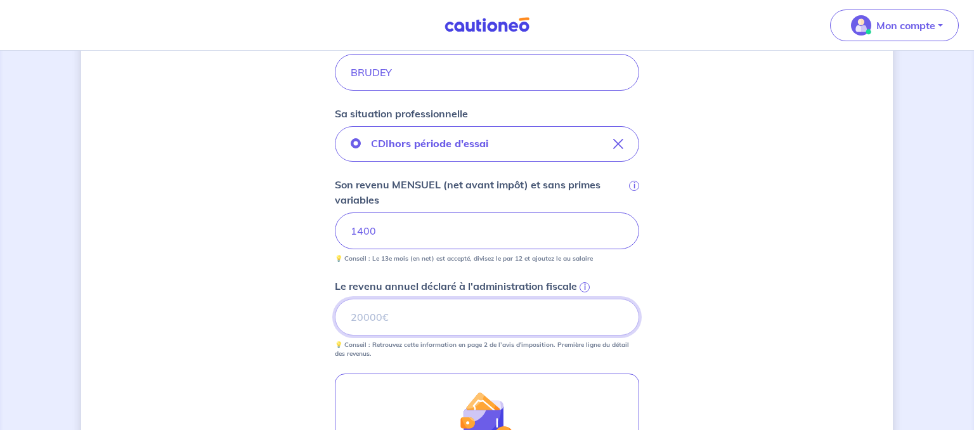
click at [461, 313] on input "Le revenu annuel déclaré à l'administration fiscale i" at bounding box center [487, 317] width 304 height 37
type input "17060"
click at [256, 324] on div "Concernant vos locataires 💡 Pour info : nous acceptons les personnes seules, le…" at bounding box center [487, 180] width 812 height 991
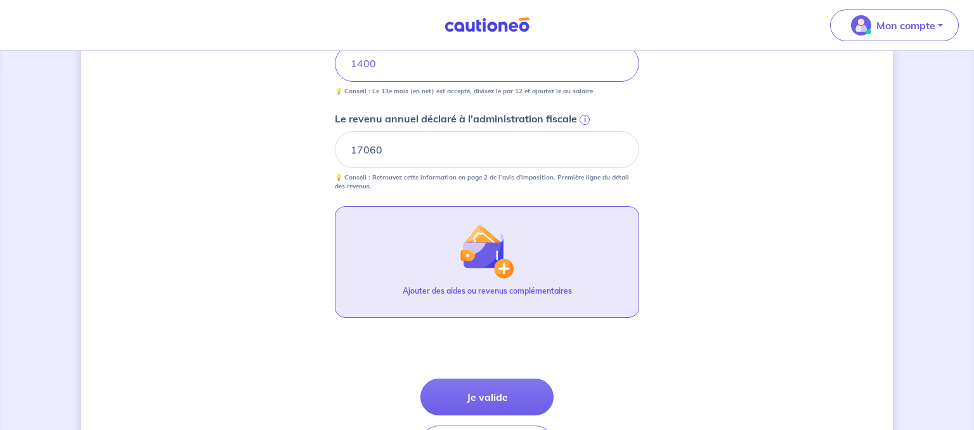
click at [456, 244] on button "Ajouter des aides ou revenus complémentaires" at bounding box center [487, 262] width 304 height 112
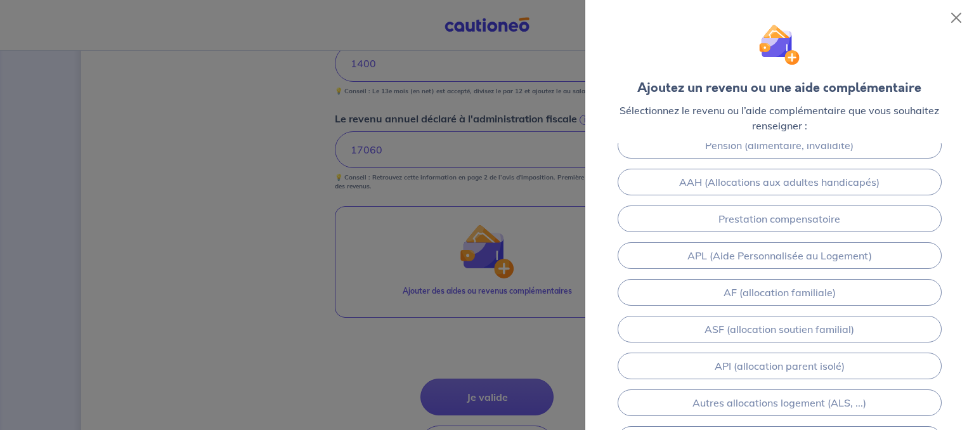
scroll to position [35, 0]
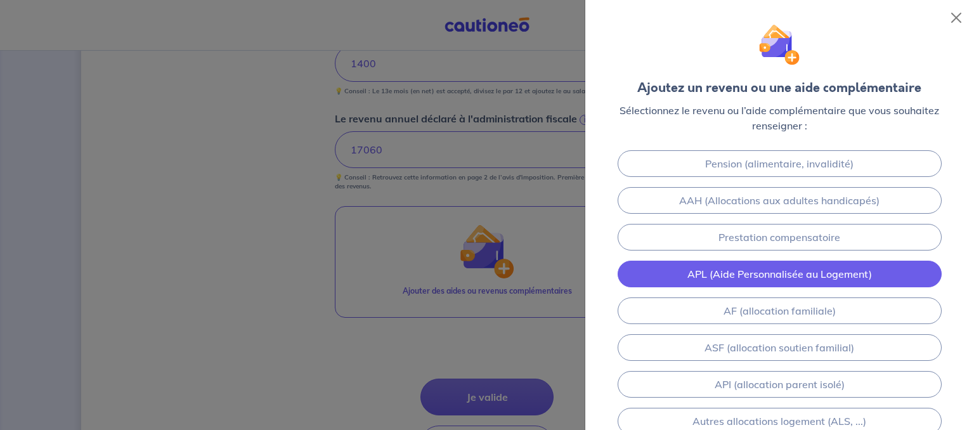
click at [797, 280] on link "APL (Aide Personnalisée au Logement)" at bounding box center [780, 274] width 324 height 27
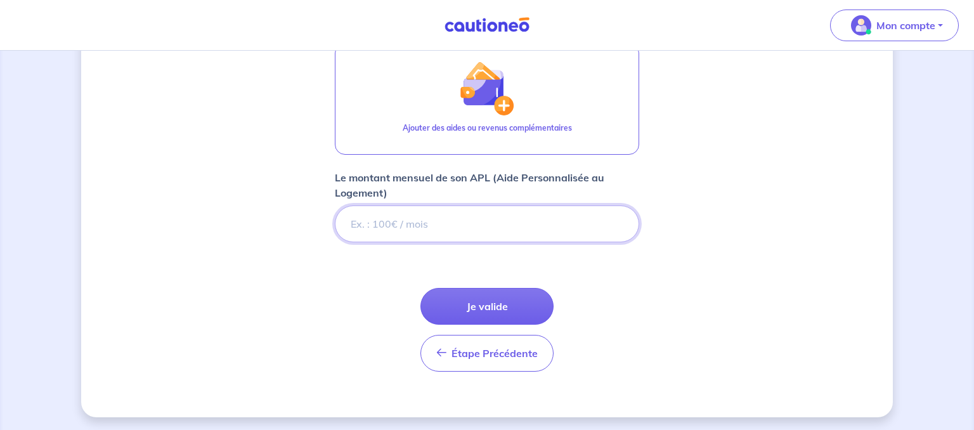
scroll to position [712, 0]
click at [448, 230] on input "Le montant mensuel de son APL (Aide Personnalisée au Logement)" at bounding box center [487, 223] width 304 height 37
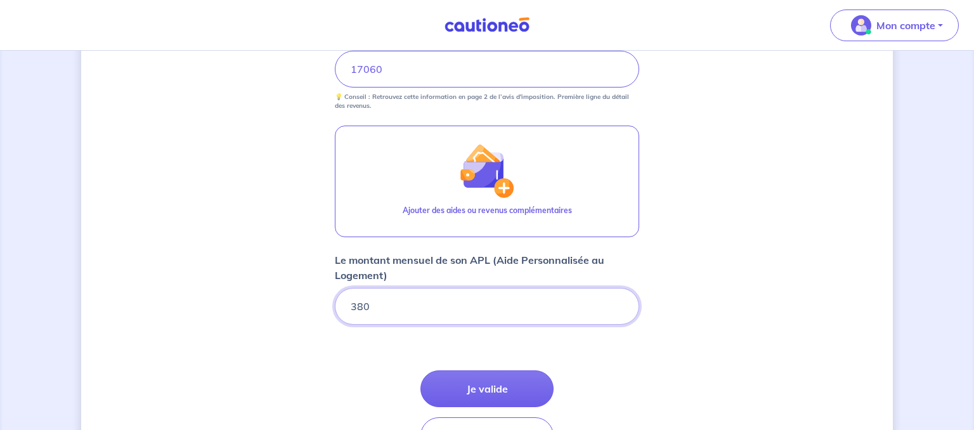
scroll to position [635, 0]
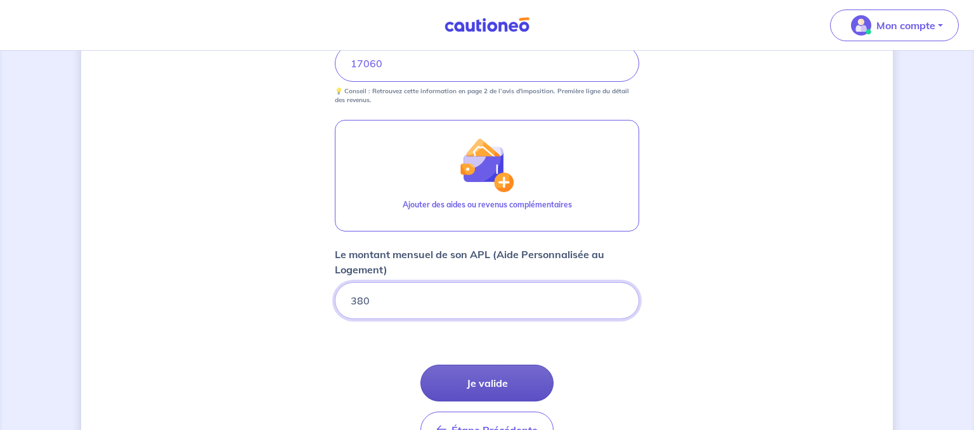
type input "380"
click at [462, 383] on button "Je valide" at bounding box center [487, 383] width 133 height 37
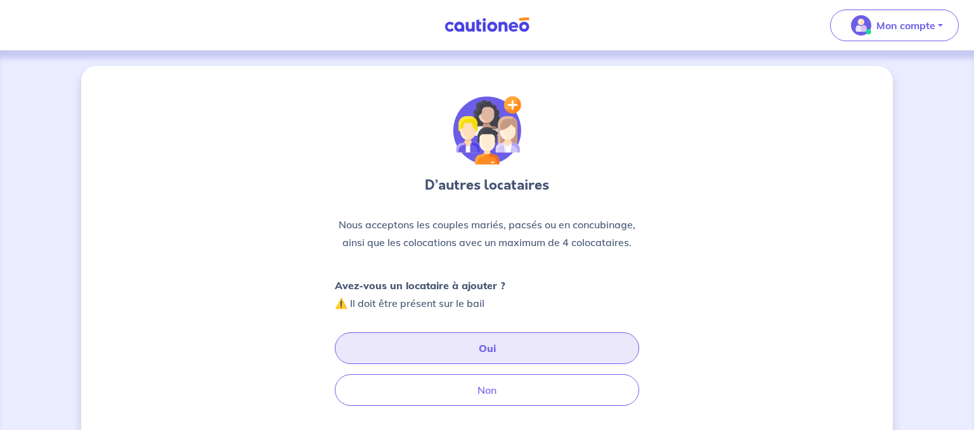
click at [473, 355] on button "Oui" at bounding box center [487, 348] width 304 height 32
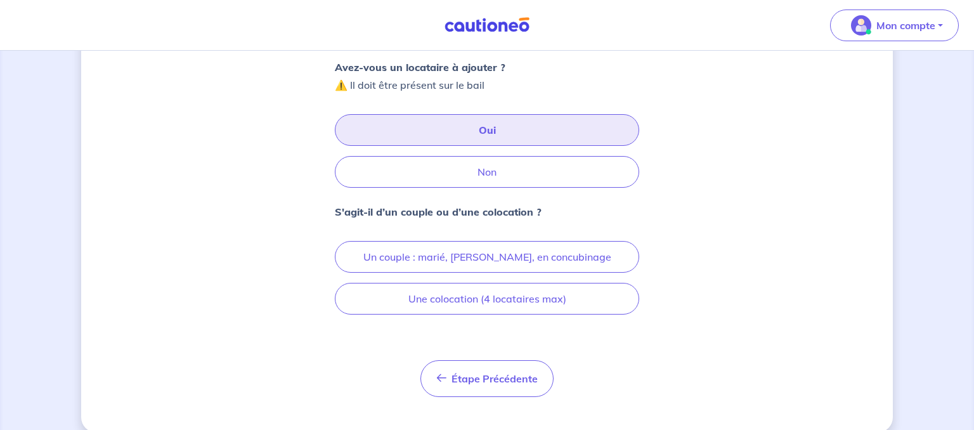
scroll to position [227, 0]
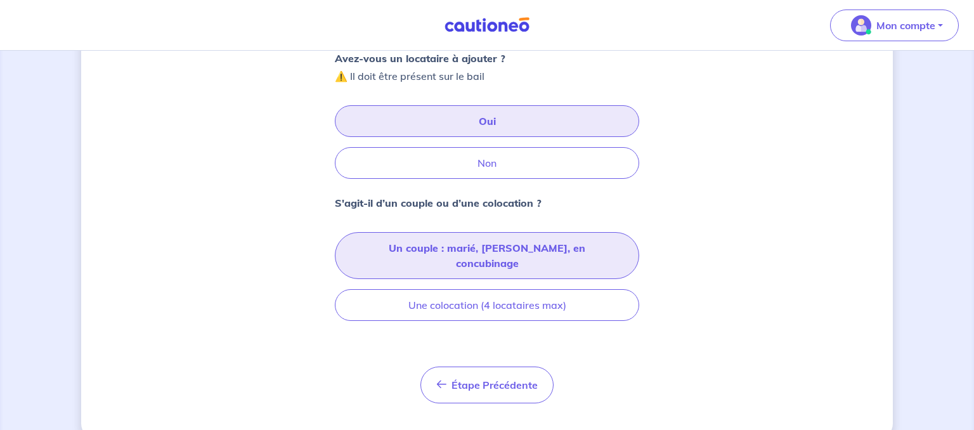
click at [504, 249] on button "Un couple : marié, pacsé, en concubinage" at bounding box center [487, 255] width 304 height 47
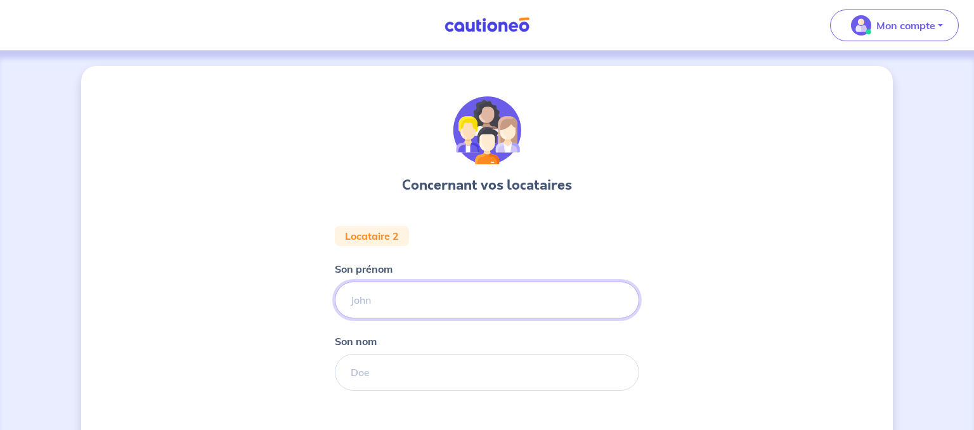
click at [411, 301] on input "Son prénom" at bounding box center [487, 300] width 304 height 37
type input "ALPHA"
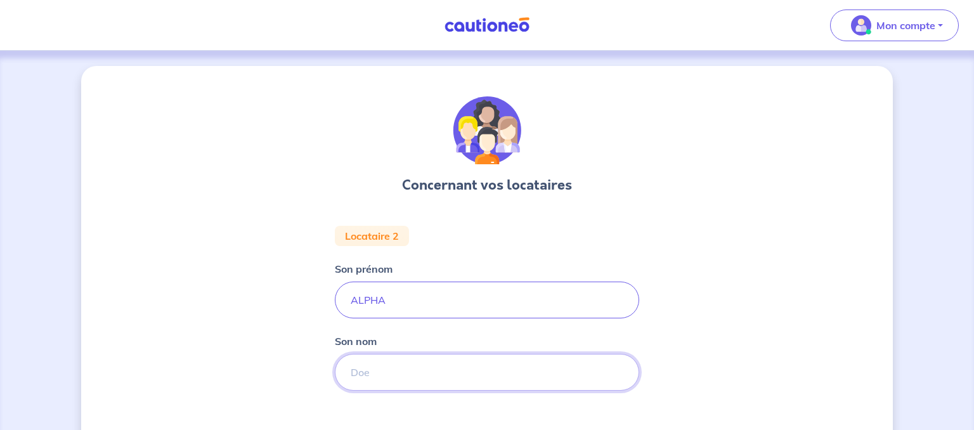
click at [388, 382] on input "Son nom" at bounding box center [487, 372] width 304 height 37
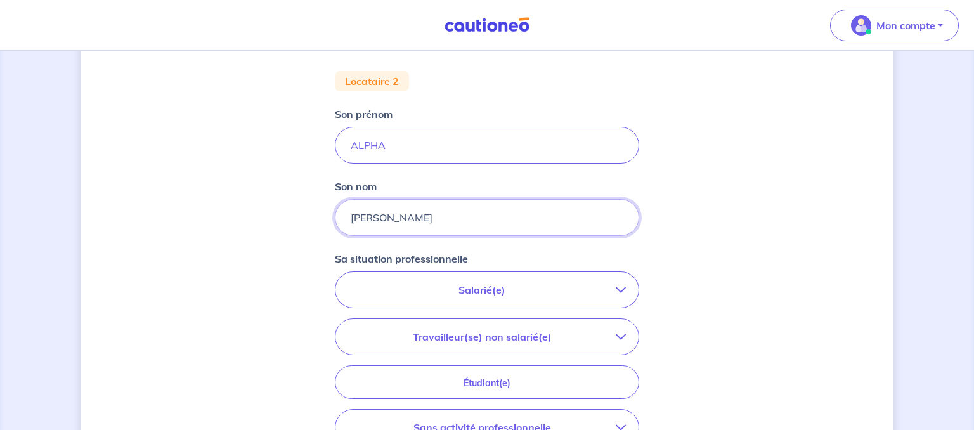
scroll to position [223, 0]
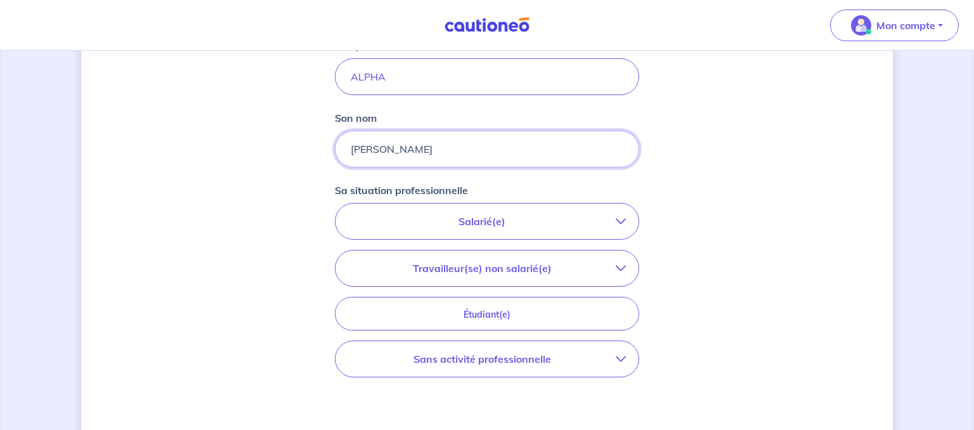
type input "MBAH BARRY"
click at [522, 221] on p "Salarié(e)" at bounding box center [482, 221] width 268 height 15
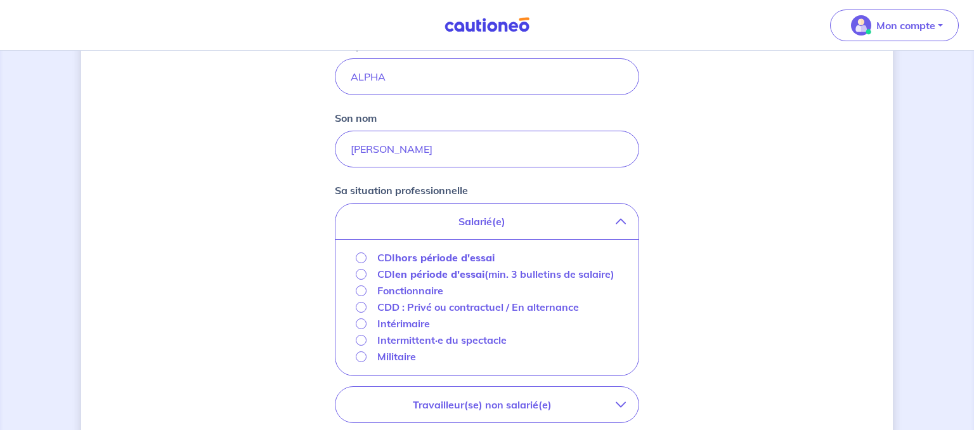
click at [426, 259] on strong "hors période d'essai" at bounding box center [445, 257] width 100 height 13
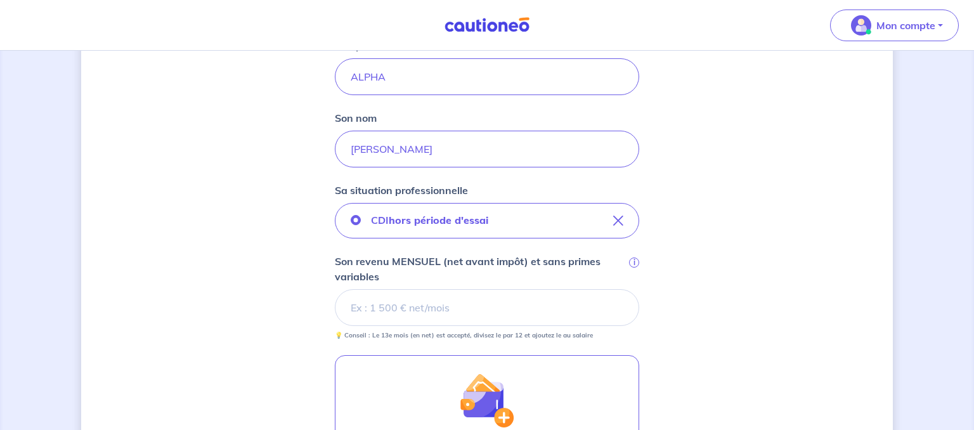
click at [450, 297] on input "Son revenu MENSUEL (net avant impôt) et sans primes variables i" at bounding box center [487, 307] width 304 height 37
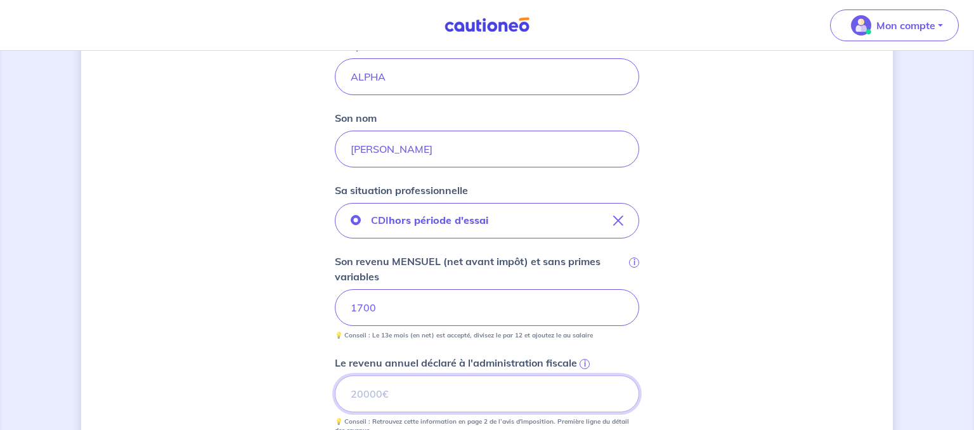
click at [377, 395] on input "Le revenu annuel déclaré à l'administration fiscale i" at bounding box center [487, 394] width 304 height 37
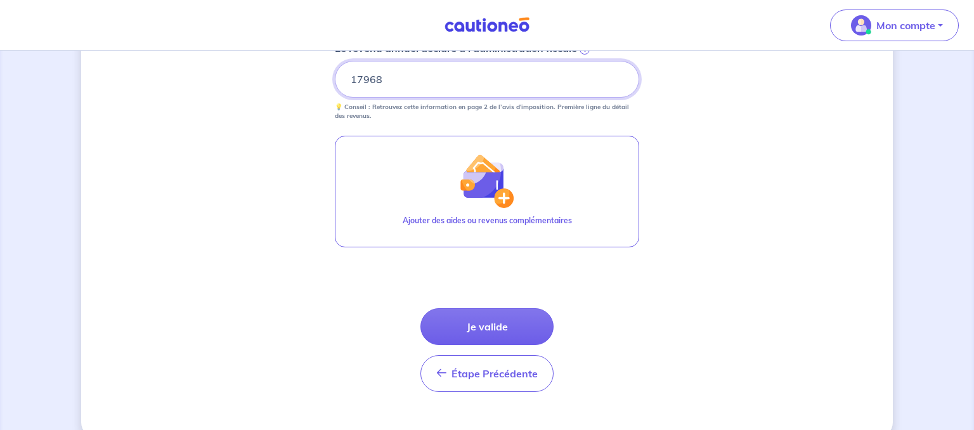
scroll to position [539, 0]
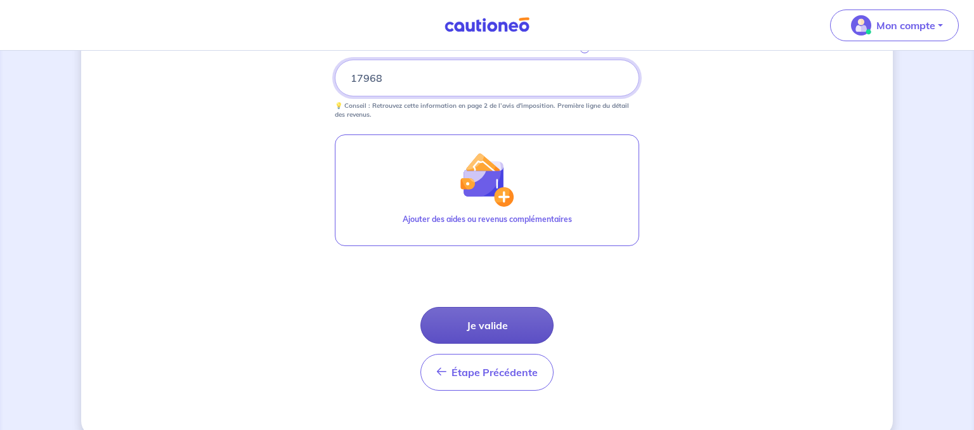
type input "17968"
click at [466, 330] on button "Je valide" at bounding box center [487, 325] width 133 height 37
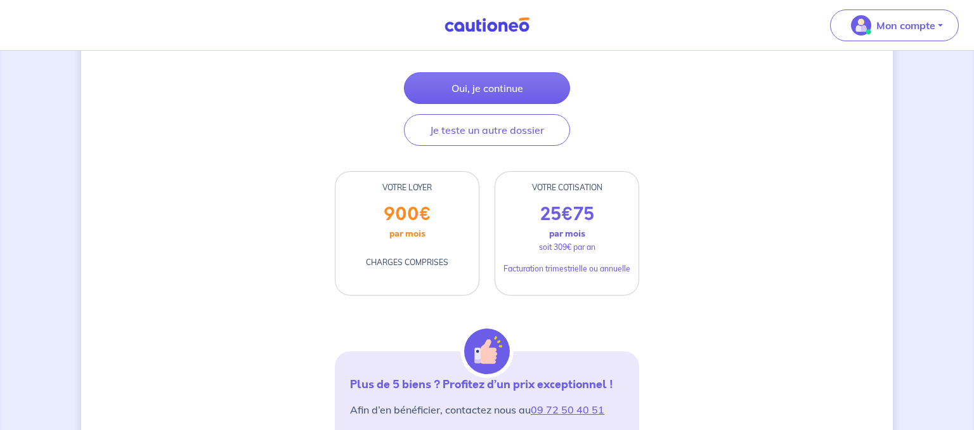
scroll to position [145, 0]
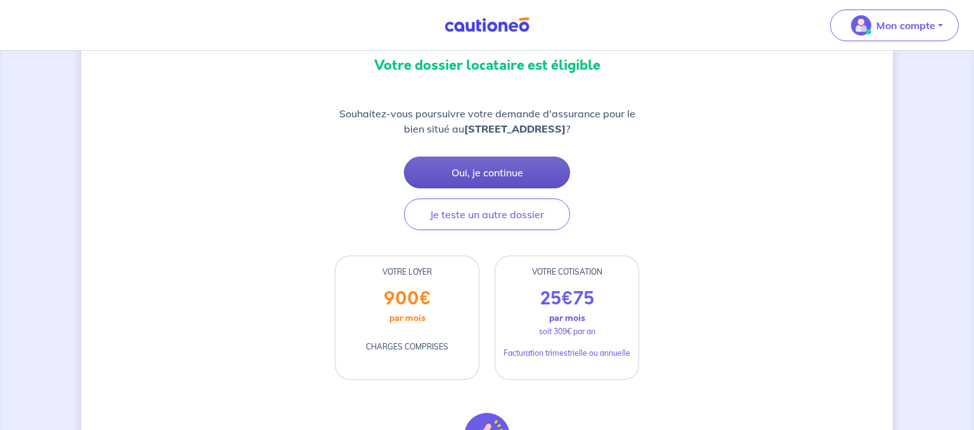
click at [492, 167] on button "Oui, je continue" at bounding box center [487, 173] width 166 height 32
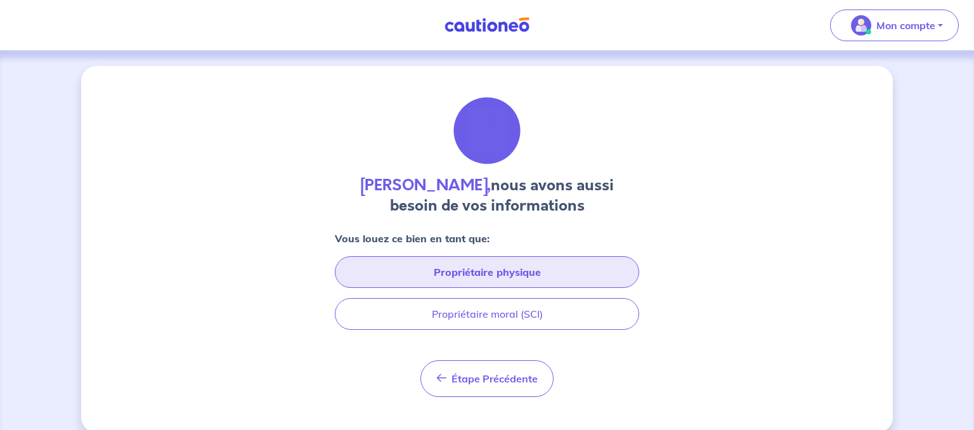
click at [488, 270] on button "Propriétaire physique" at bounding box center [487, 272] width 304 height 32
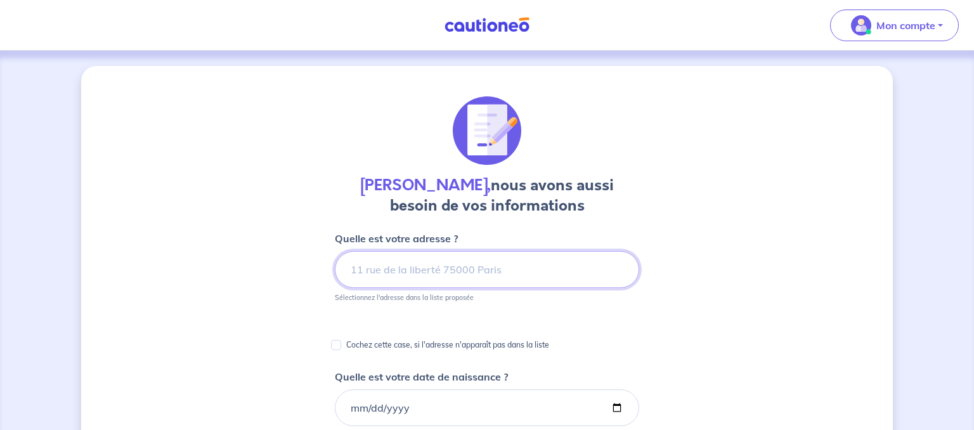
click at [488, 270] on input at bounding box center [487, 269] width 304 height 37
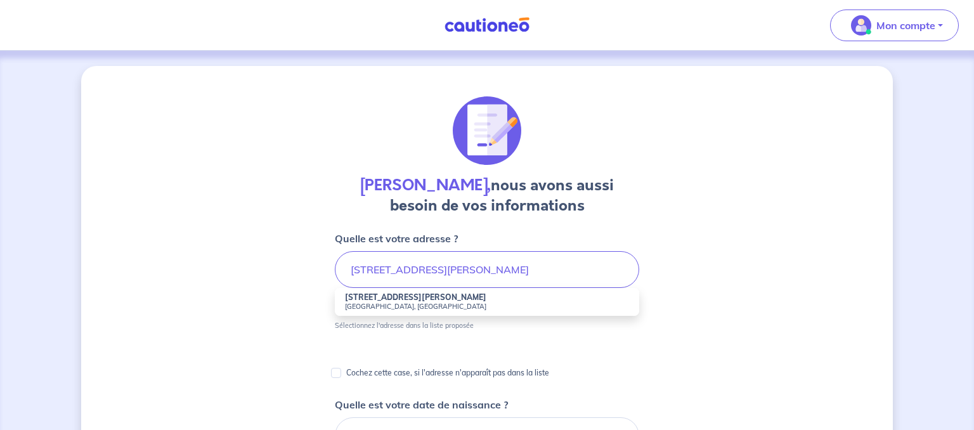
click at [402, 306] on small "Dommartin, France" at bounding box center [487, 306] width 284 height 9
type input "51 Rue Armand Lepage, Dommartin, France"
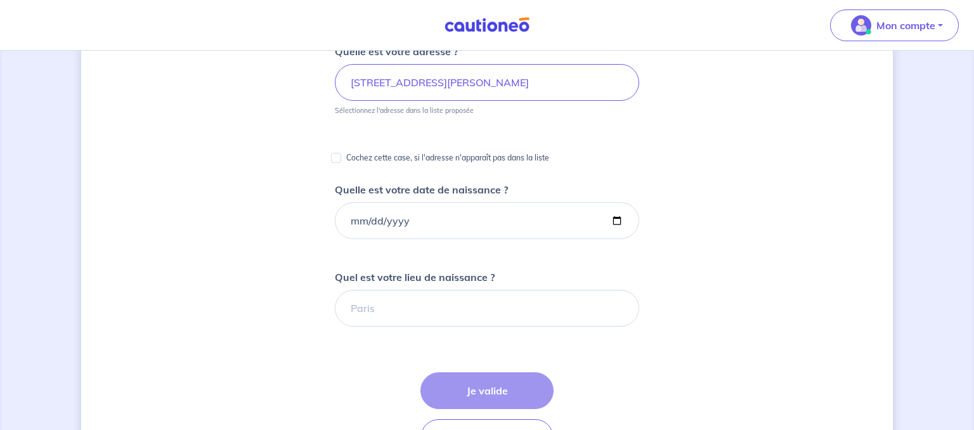
scroll to position [193, 0]
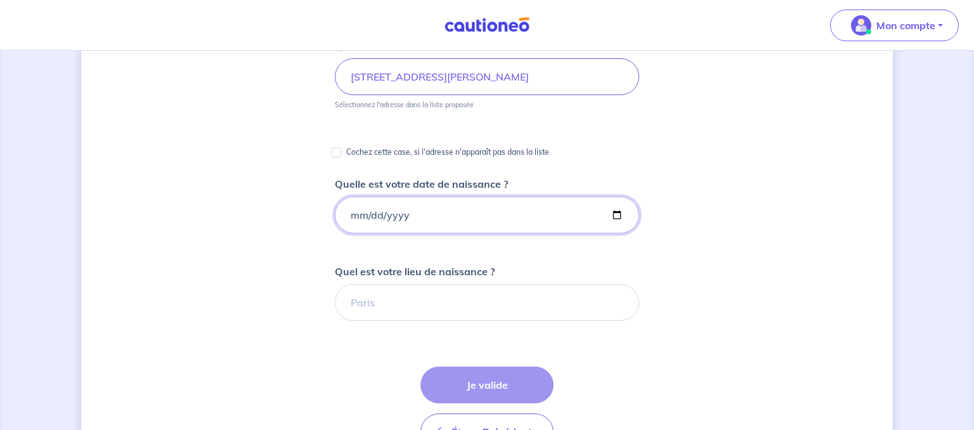
click at [454, 225] on input "Quelle est votre date de naissance ?" at bounding box center [487, 215] width 304 height 37
click at [355, 218] on input "Quelle est votre date de naissance ?" at bounding box center [487, 215] width 304 height 37
type input "1990-03-29"
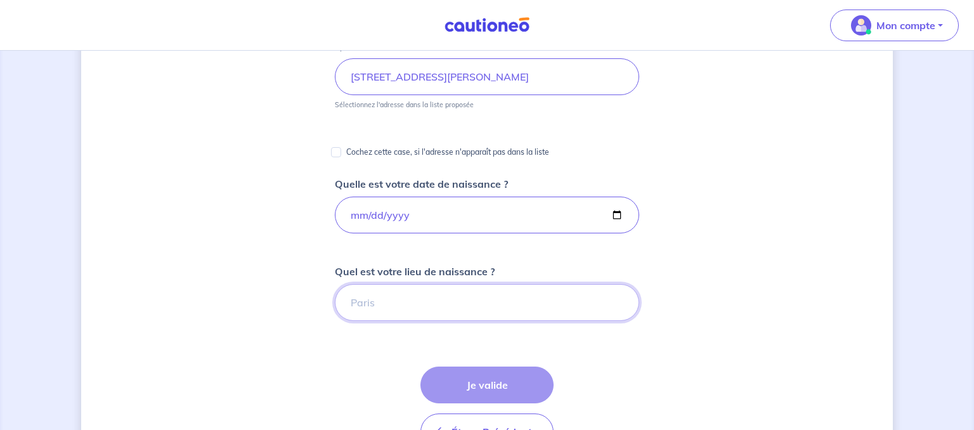
click at [367, 307] on input "Quel est votre lieu de naissance ?" at bounding box center [487, 302] width 304 height 37
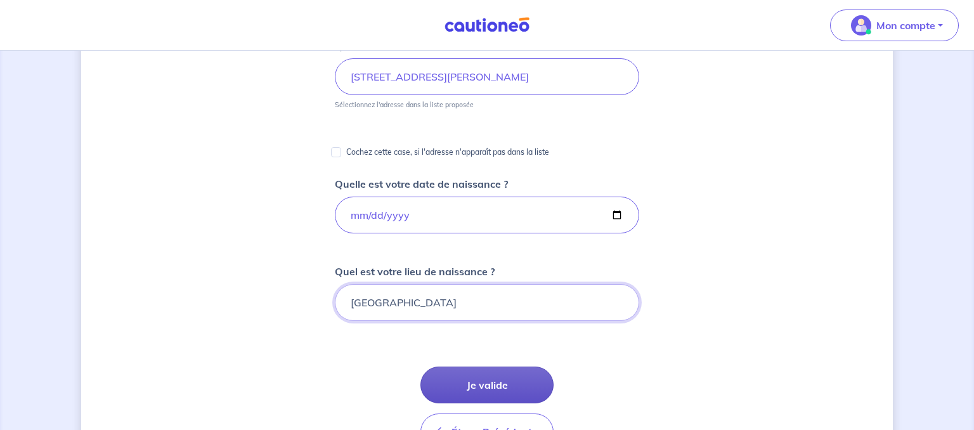
type input "SAINT-QUENTIN"
click at [468, 377] on button "Je valide" at bounding box center [487, 385] width 133 height 37
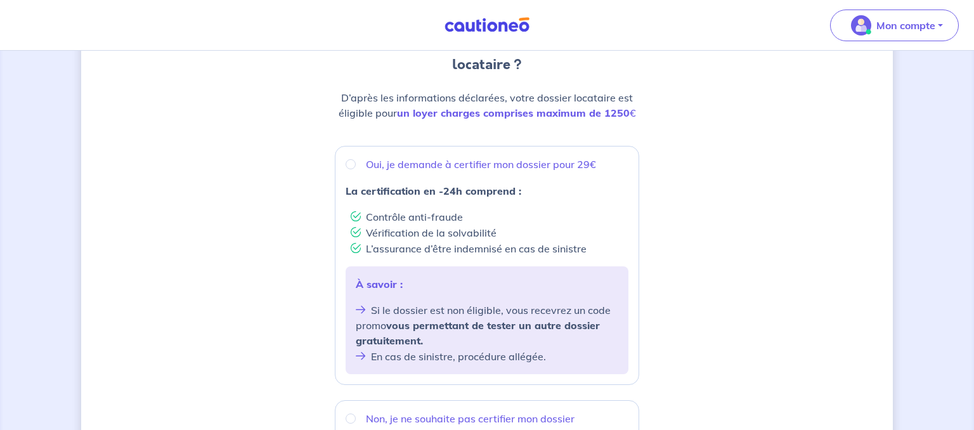
scroll to position [152, 0]
click at [351, 163] on input "Oui, je demande à certifier mon dossier pour 29€" at bounding box center [351, 163] width 10 height 10
radio input "true"
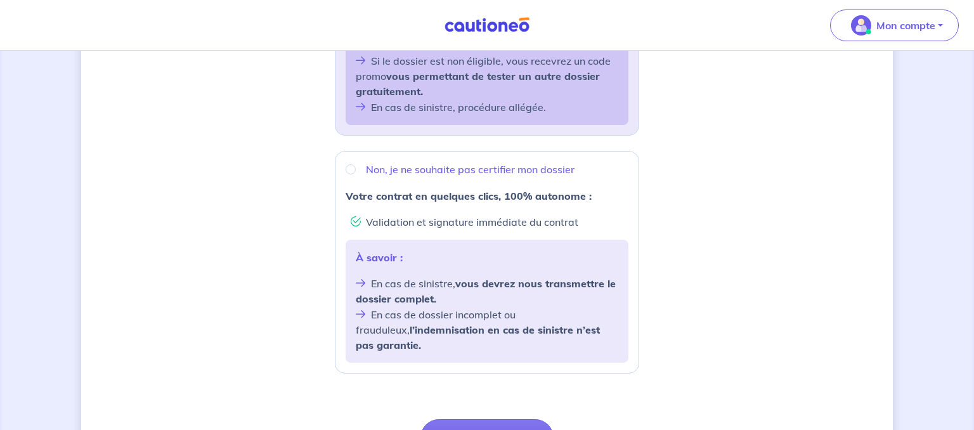
scroll to position [485, 0]
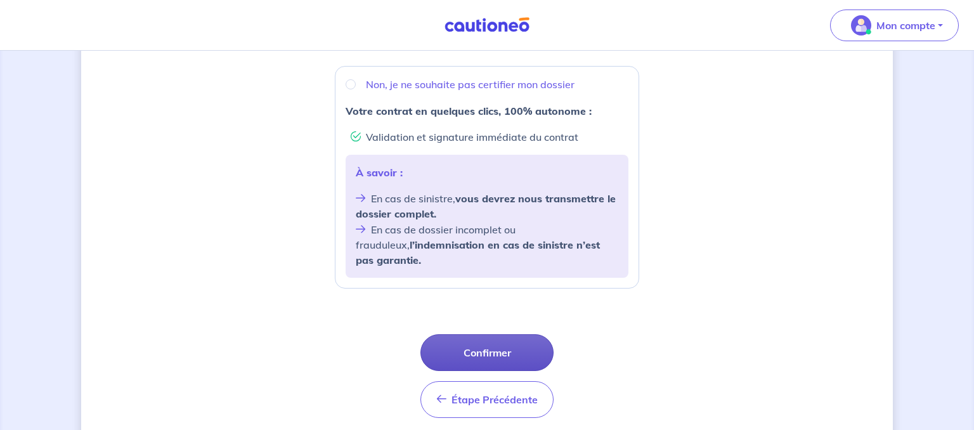
click at [491, 334] on button "Confirmer" at bounding box center [487, 352] width 133 height 37
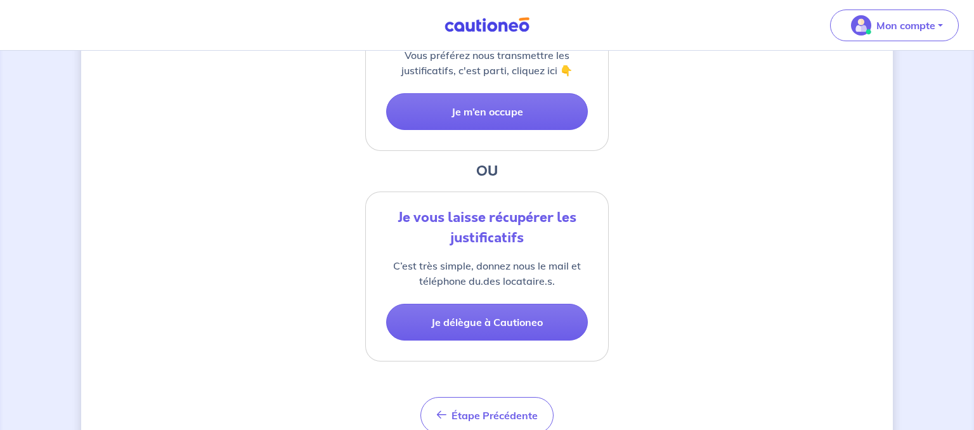
scroll to position [397, 0]
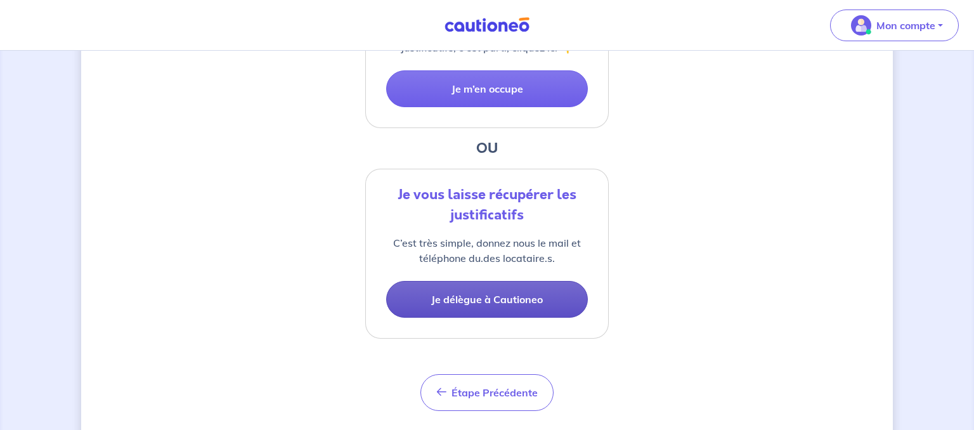
click at [505, 301] on button "Je délègue à Cautioneo" at bounding box center [487, 299] width 202 height 37
select select "FR"
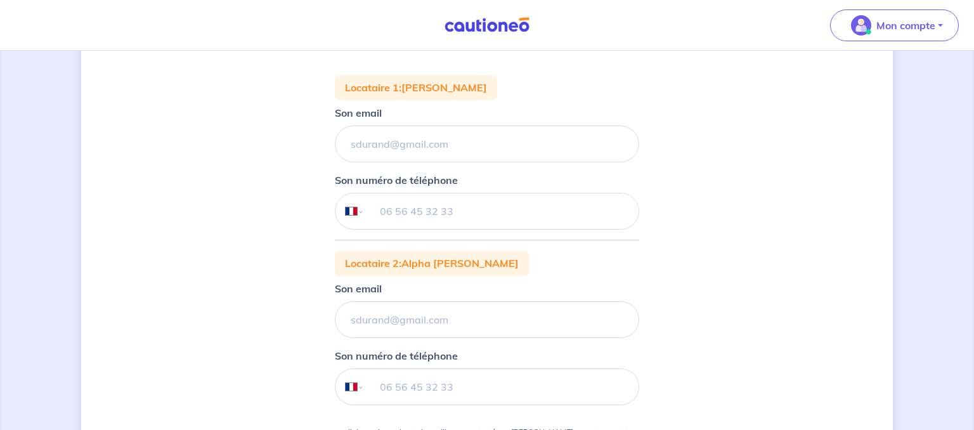
scroll to position [183, 0]
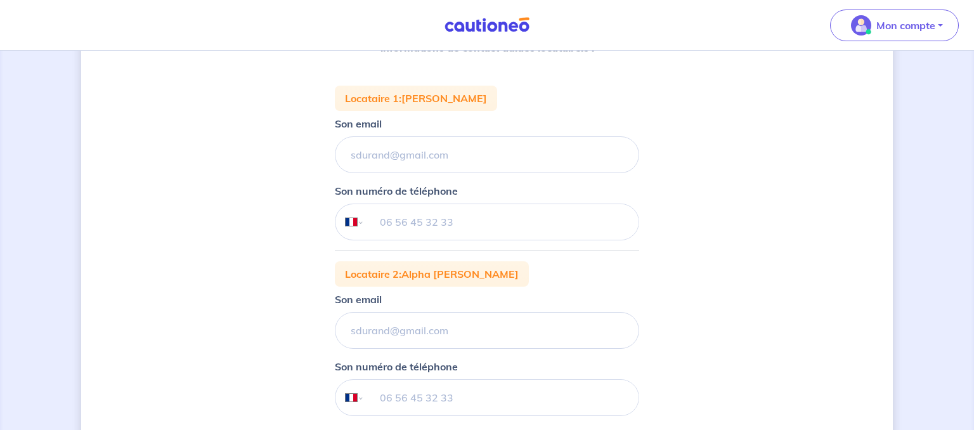
click at [393, 226] on input "tel" at bounding box center [502, 222] width 274 height 36
type input "06 22 29 37 15"
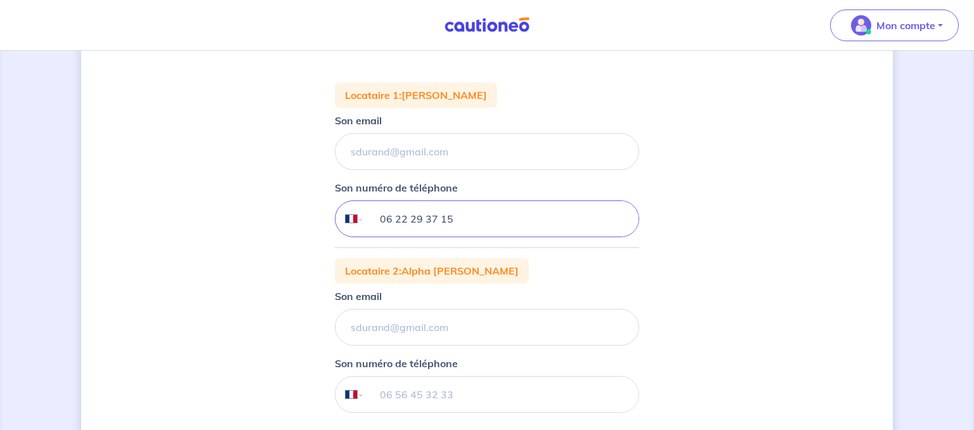
scroll to position [167, 0]
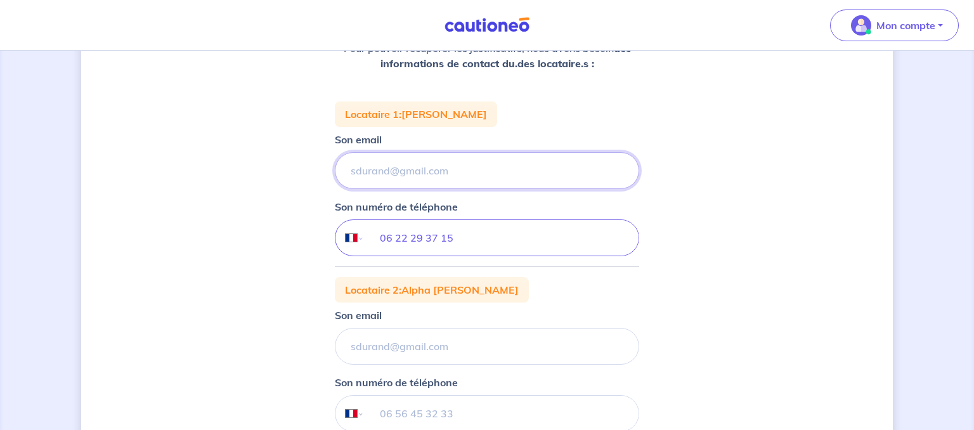
click at [381, 175] on input "Son email" at bounding box center [487, 170] width 304 height 37
type input "juliette.imio1995@laposte.net"
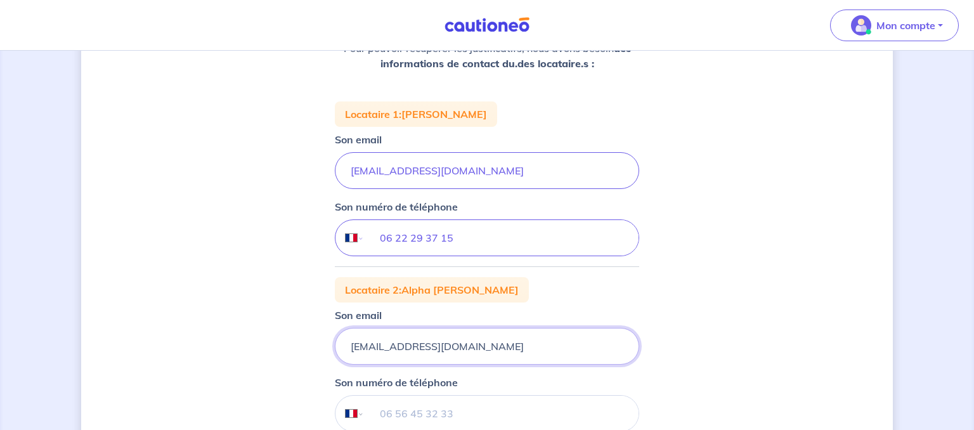
scroll to position [262, 0]
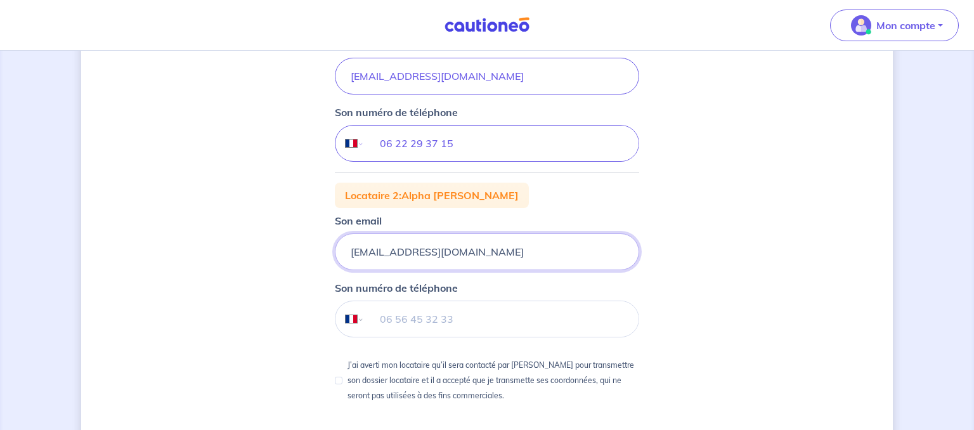
type input "alpha.mbah224@gmail.com"
click at [443, 317] on input "tel" at bounding box center [502, 319] width 274 height 36
type input "06 65 57 54 37"
click at [422, 382] on p "J’ai averti mon locataire qu’il sera contacté par Cautioneo pour transmettre so…" at bounding box center [494, 381] width 292 height 46
click at [343, 382] on input "J’ai averti mon locataire qu’il sera contacté par Cautioneo pour transmettre so…" at bounding box center [339, 381] width 8 height 8
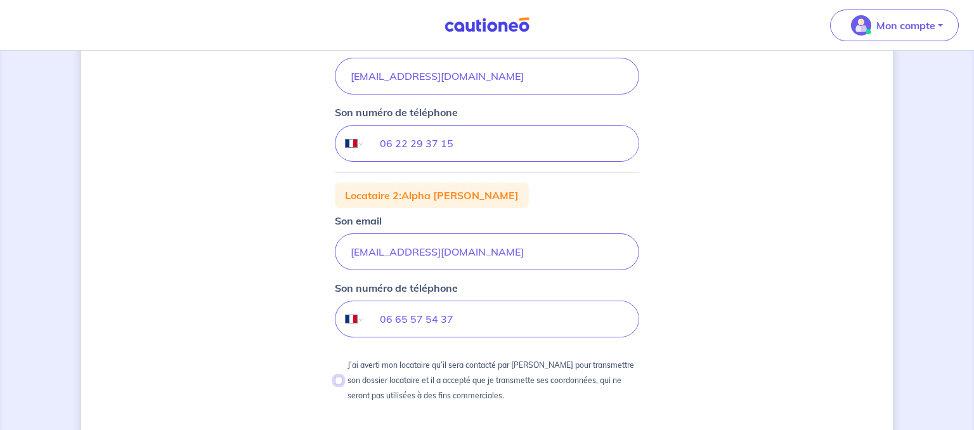
checkbox input "true"
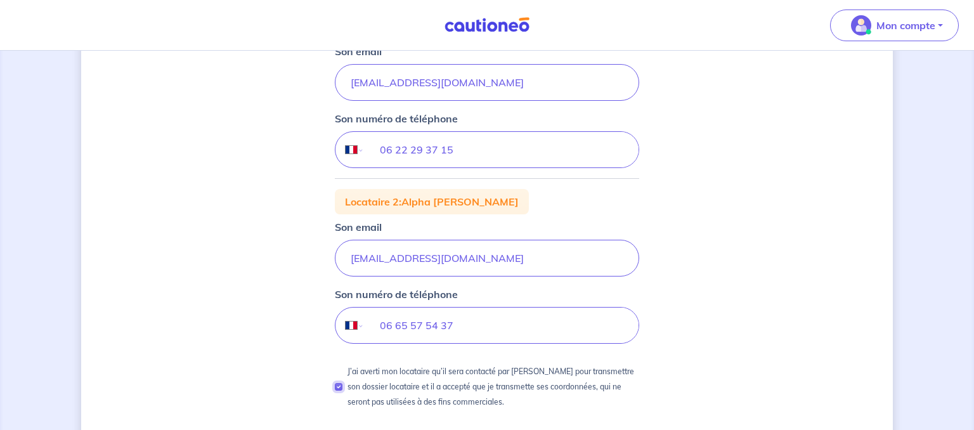
scroll to position [386, 0]
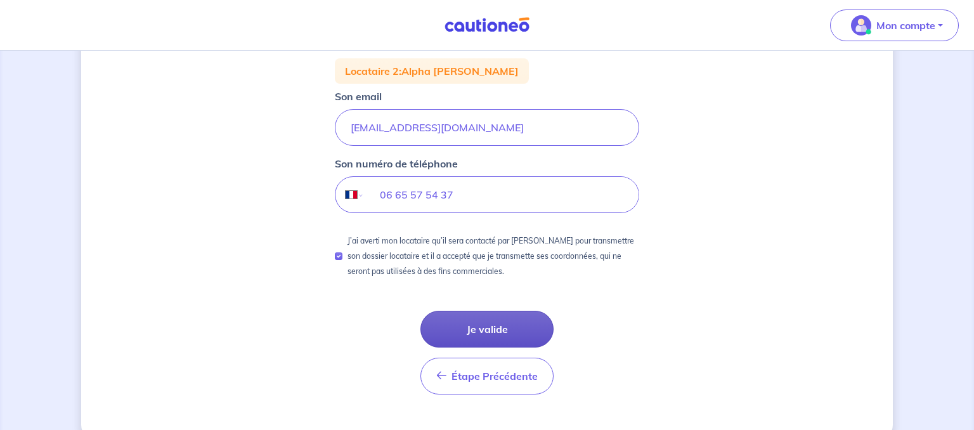
click at [505, 332] on button "Je valide" at bounding box center [487, 329] width 133 height 37
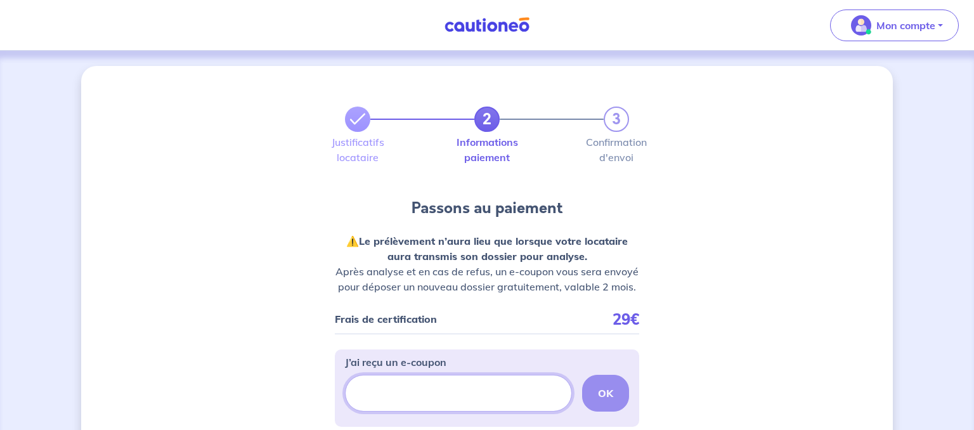
click at [441, 385] on input "J’ai reçu un e-coupon" at bounding box center [458, 393] width 227 height 37
paste input "FILLEUL-CAMOTS"
type input "FILLEUL-CAMOTS"
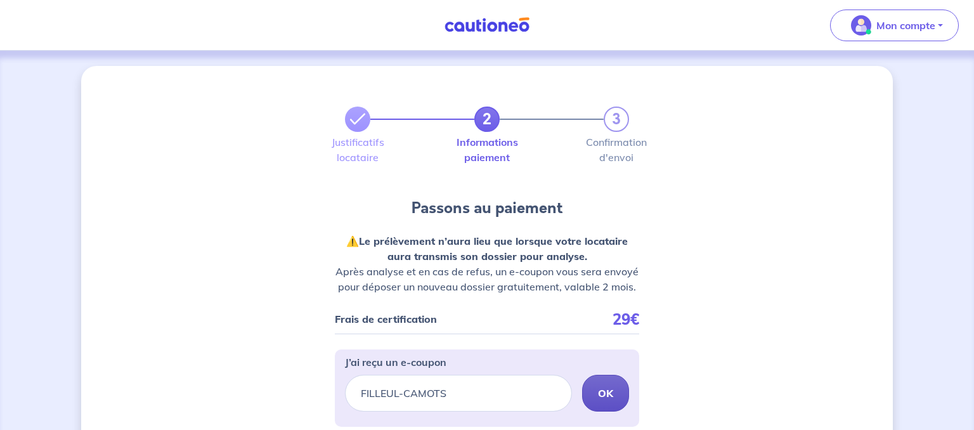
click at [602, 388] on strong "OK" at bounding box center [605, 393] width 15 height 13
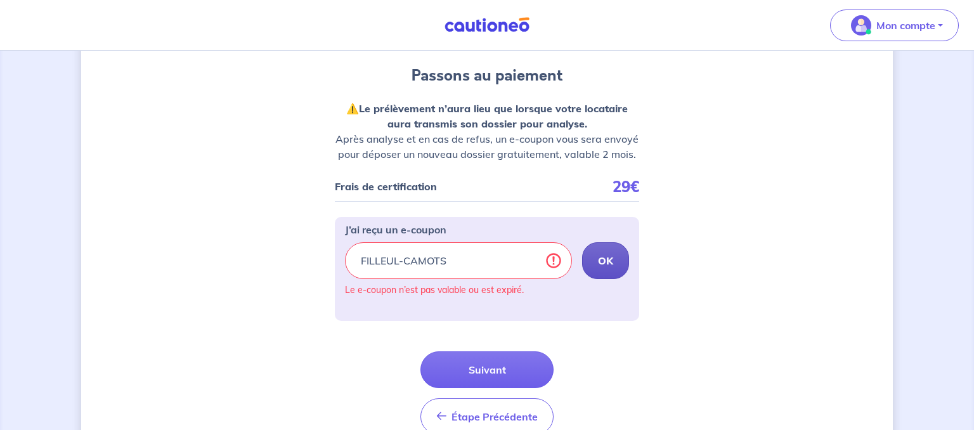
scroll to position [145, 0]
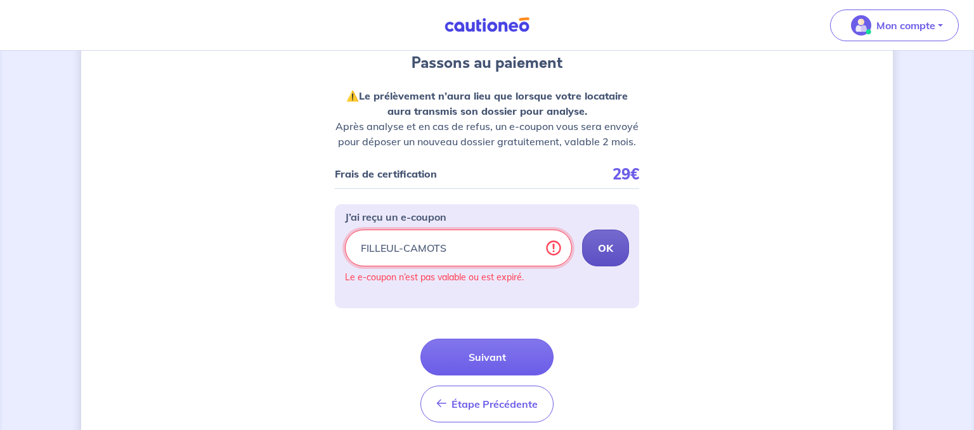
drag, startPoint x: 463, startPoint y: 257, endPoint x: 240, endPoint y: 209, distance: 228.3
click at [345, 230] on input "FILLEUL-CAMOTS" at bounding box center [458, 248] width 227 height 37
paste input "FILLEUL-CAMOTS"
type input "FILLEUL-CAMOTS"
click at [598, 244] on button "OK" at bounding box center [605, 248] width 47 height 37
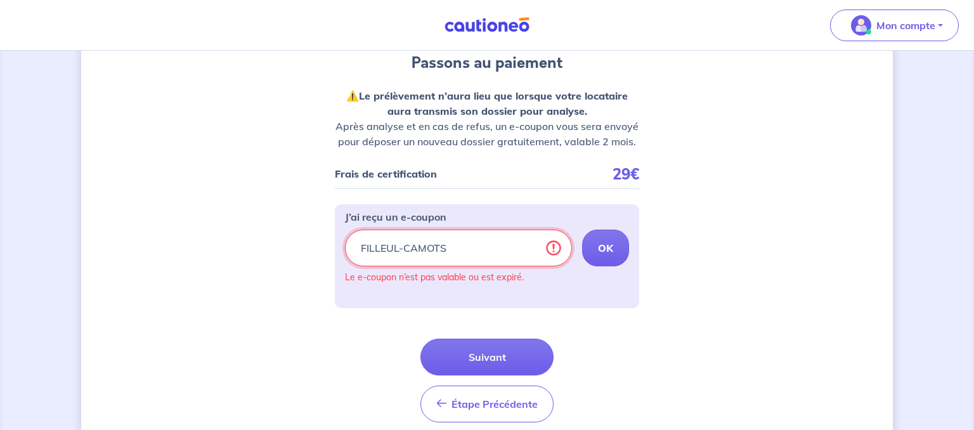
drag, startPoint x: 496, startPoint y: 255, endPoint x: 194, endPoint y: 186, distance: 309.6
click at [345, 230] on input "FILLEUL-CAMOTS" at bounding box center [458, 248] width 227 height 37
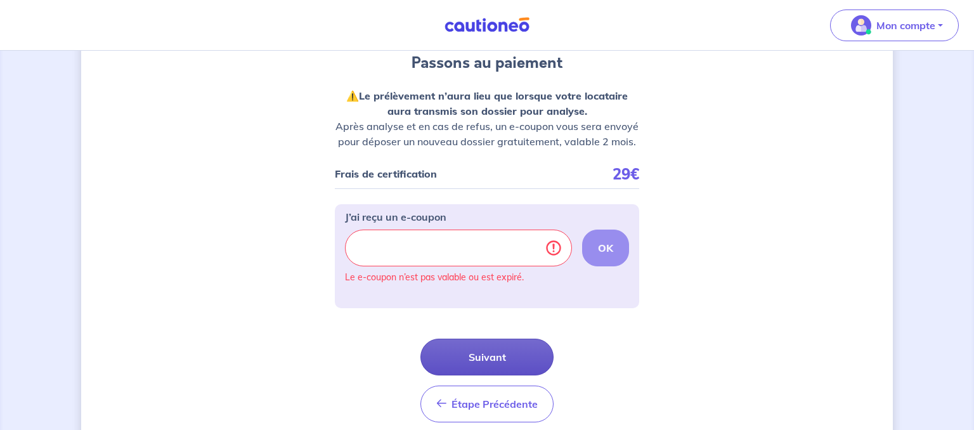
click at [467, 353] on button "Suivant" at bounding box center [487, 357] width 133 height 37
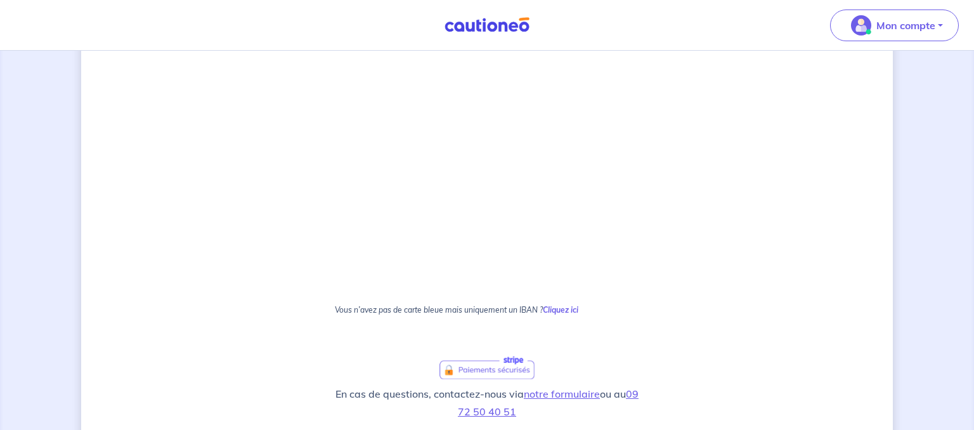
scroll to position [774, 0]
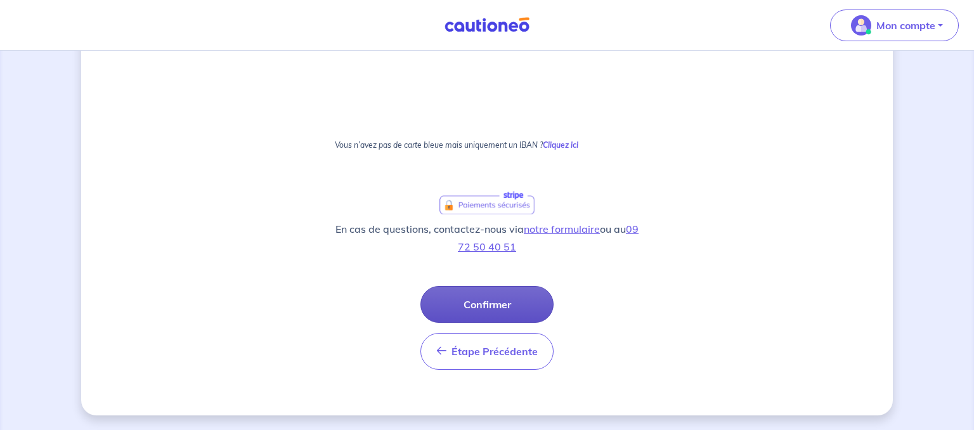
click at [485, 311] on button "Confirmer" at bounding box center [487, 304] width 133 height 37
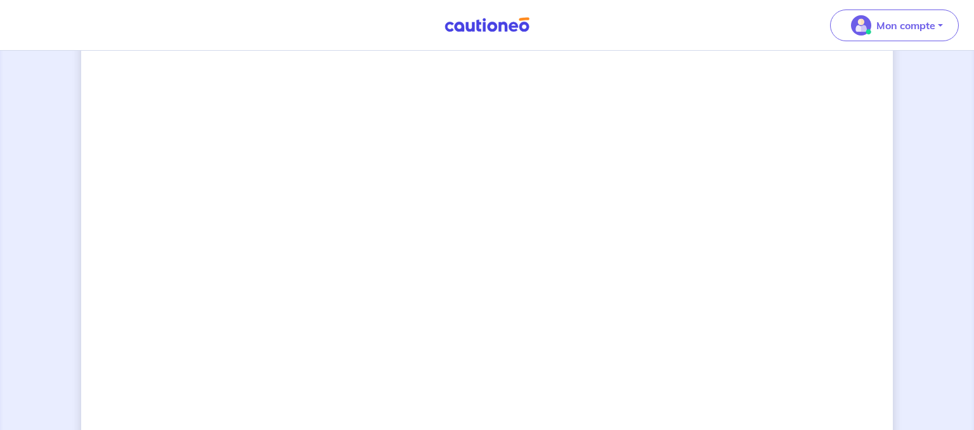
scroll to position [469, 0]
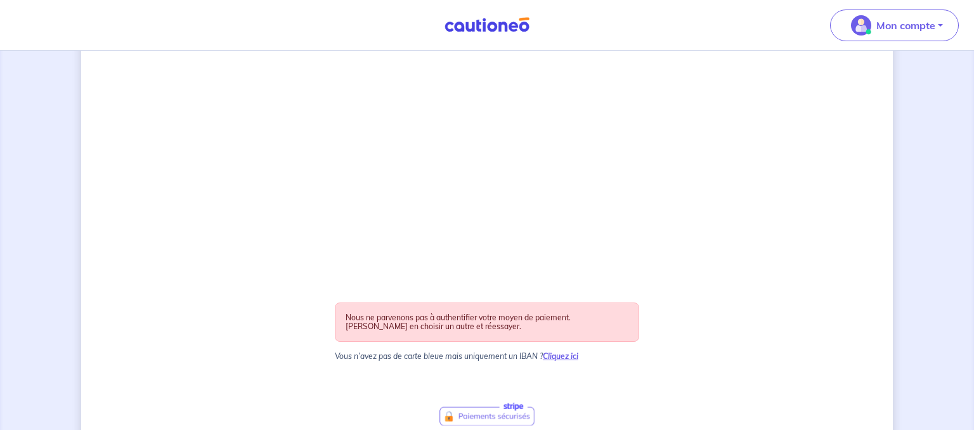
click at [556, 355] on strong "Cliquez ici" at bounding box center [561, 356] width 36 height 10
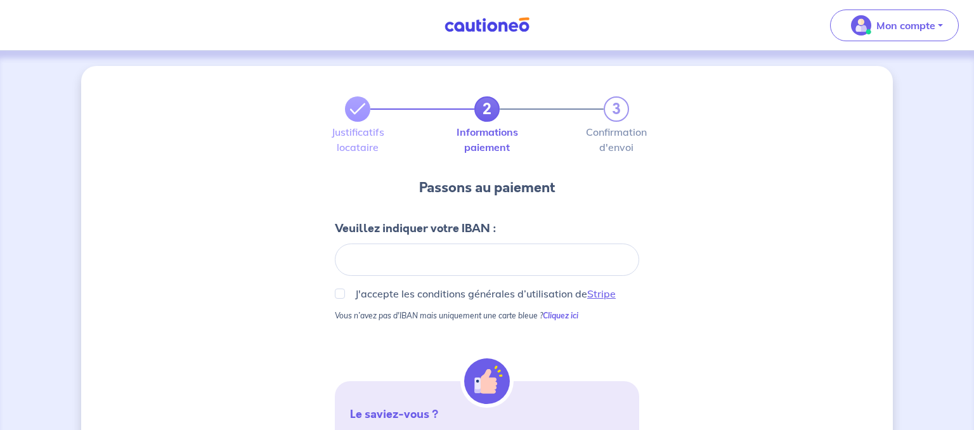
click at [821, 202] on div "2 3 Justificatifs locataire Informations paiement Confirmation d'envoi Passons …" at bounding box center [487, 404] width 812 height 677
click at [340, 291] on input "J'accepte les conditions générales d’utilisation de Stripe" at bounding box center [340, 294] width 10 height 10
checkbox input "true"
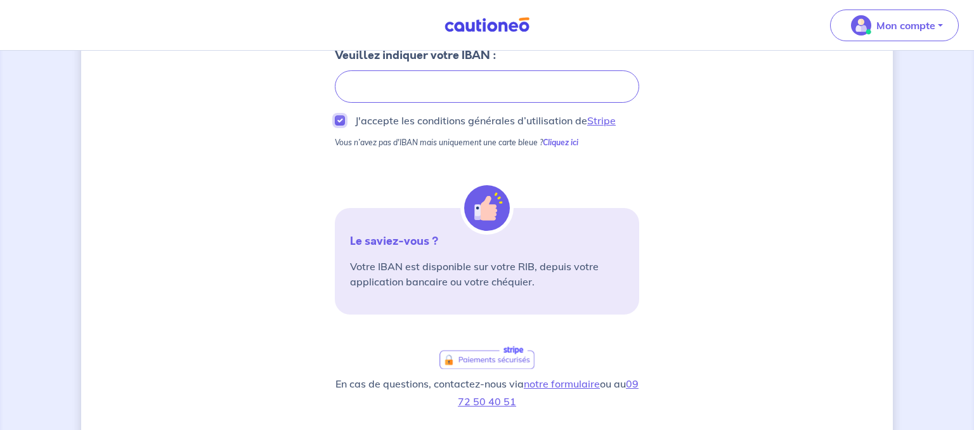
scroll to position [174, 0]
click at [561, 75] on div at bounding box center [487, 85] width 304 height 32
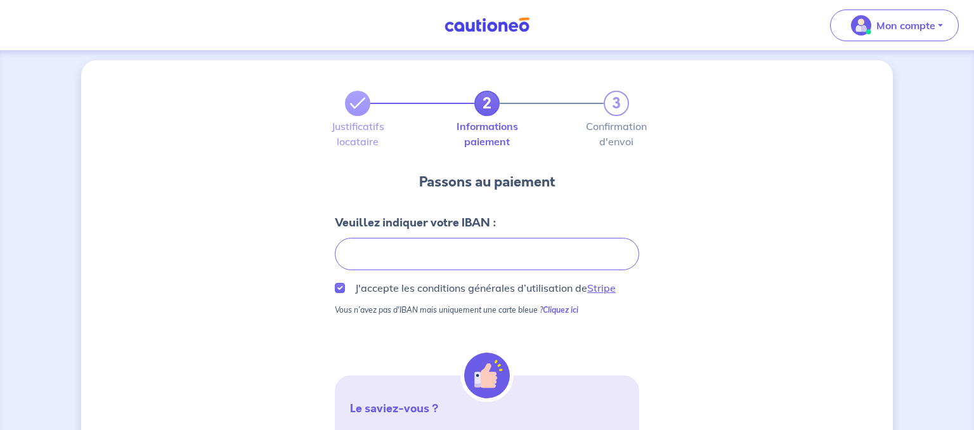
scroll to position [0, 0]
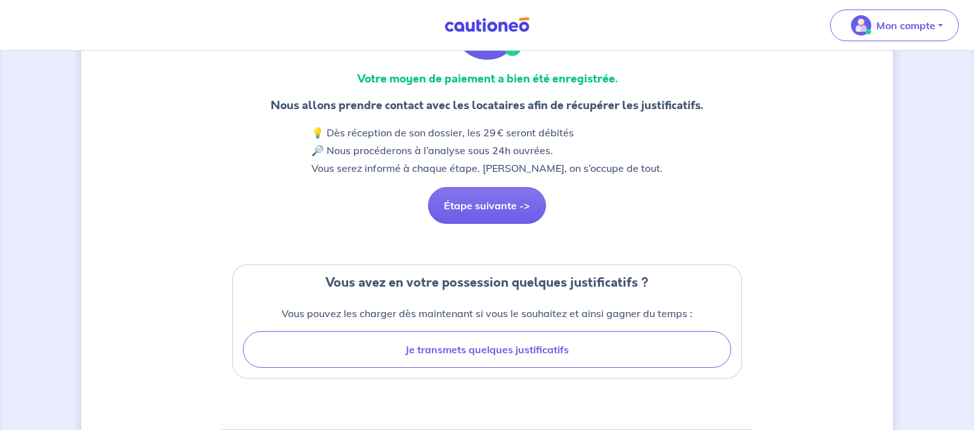
scroll to position [107, 0]
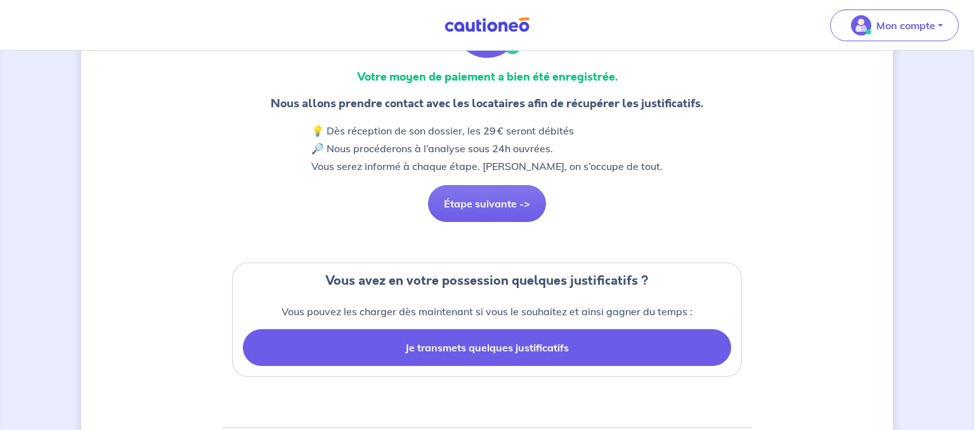
click at [525, 344] on button "Je transmets quelques justificatifs" at bounding box center [487, 347] width 488 height 37
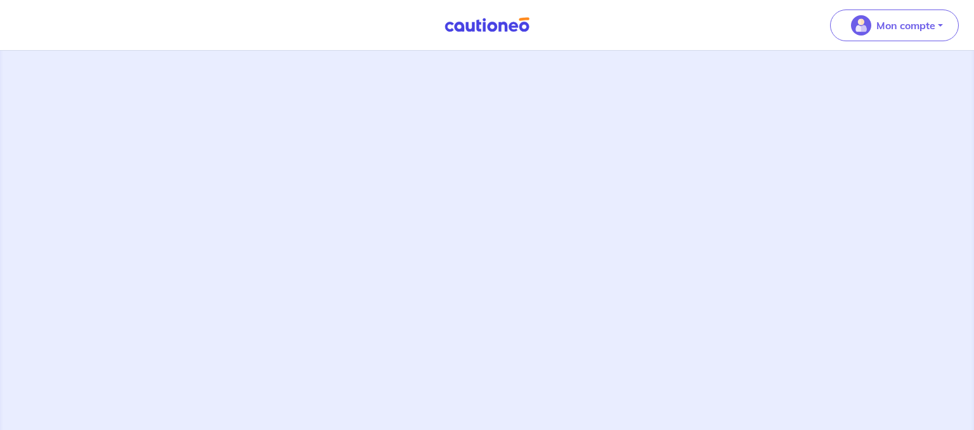
scroll to position [459, 0]
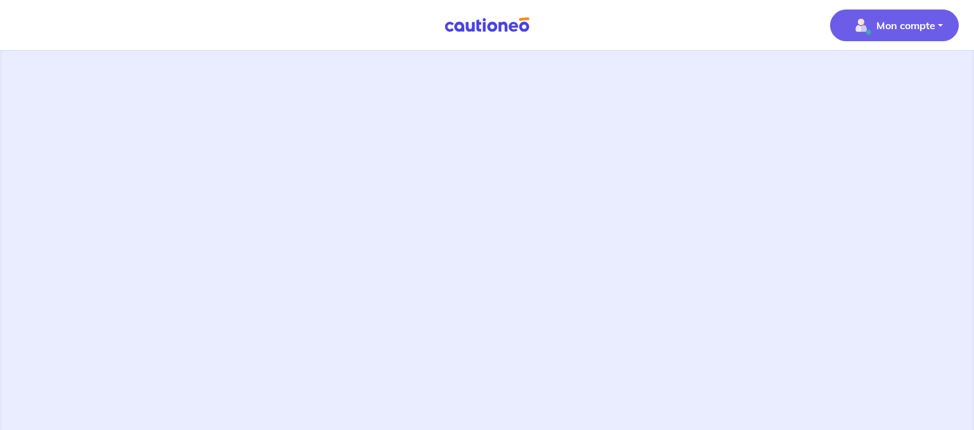
click at [904, 29] on p "Mon compte" at bounding box center [906, 25] width 59 height 15
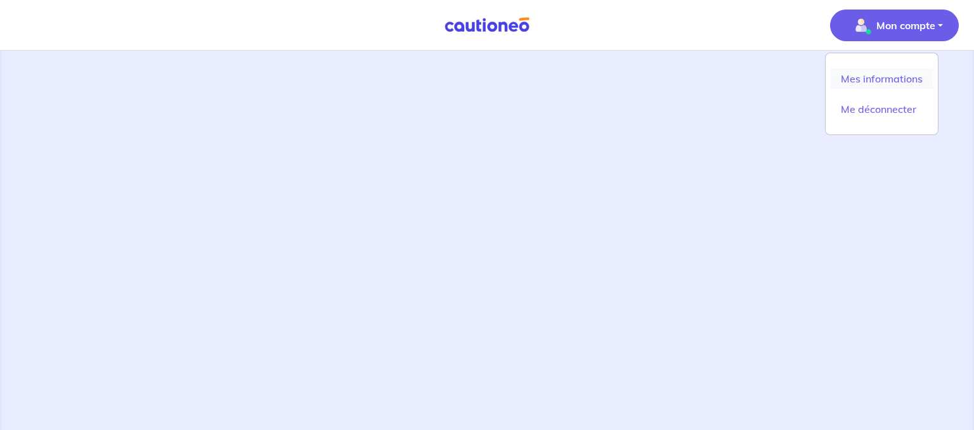
click at [863, 81] on link "Mes informations" at bounding box center [882, 79] width 102 height 20
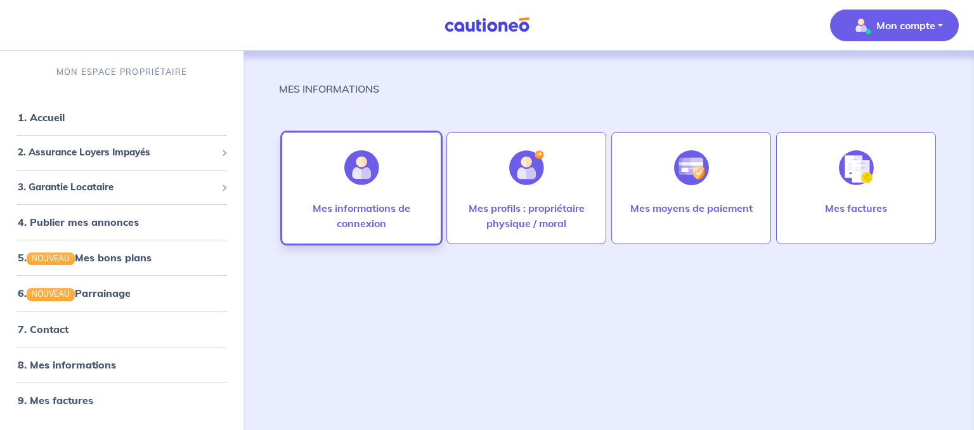
click at [349, 192] on div at bounding box center [361, 167] width 55 height 65
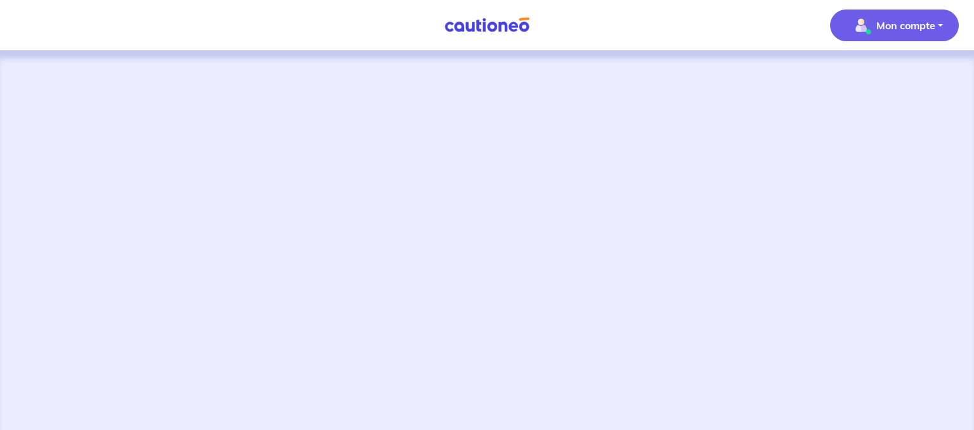
click at [884, 25] on p "Mon compte" at bounding box center [906, 25] width 59 height 15
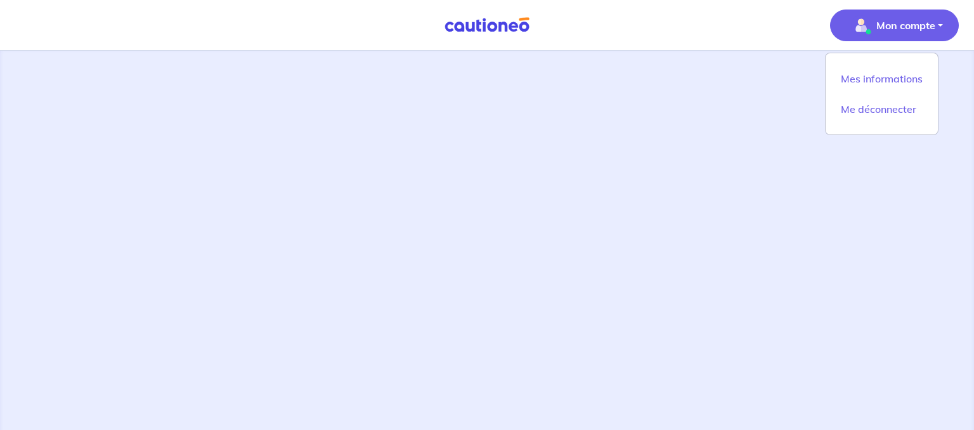
scroll to position [7, 0]
